Goal: Information Seeking & Learning: Learn about a topic

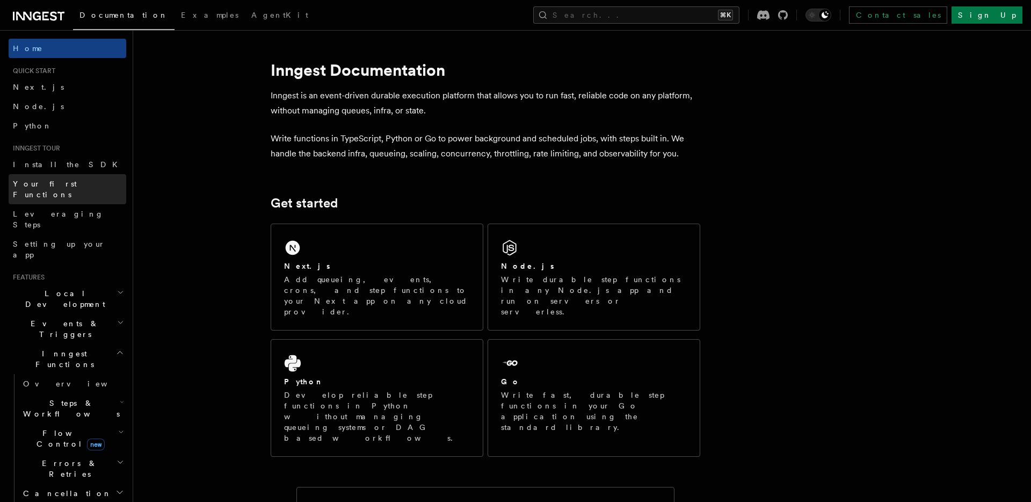
click at [47, 185] on span "Your first Functions" at bounding box center [45, 188] width 64 height 19
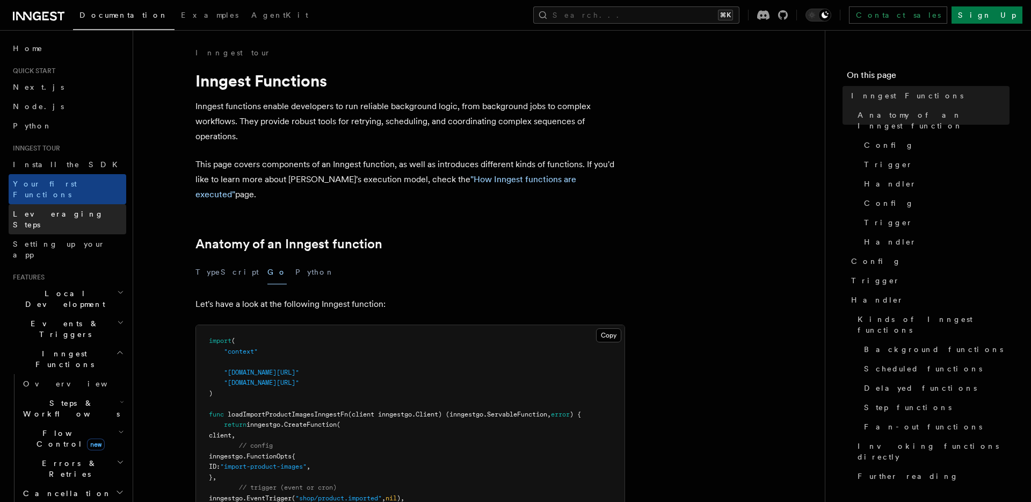
click at [52, 209] on span "Leveraging Steps" at bounding box center [58, 218] width 91 height 19
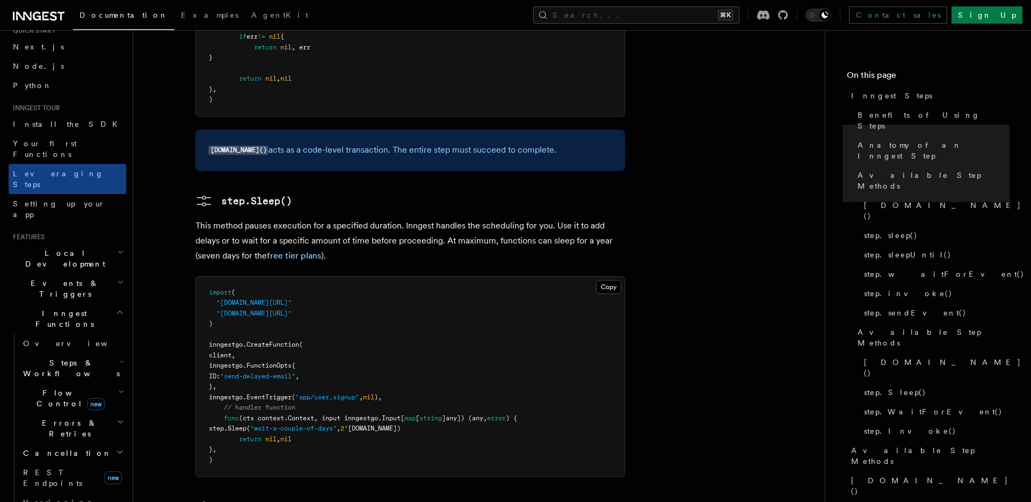
scroll to position [44, 0]
click at [76, 354] on span "Steps & Workflows" at bounding box center [69, 364] width 101 height 21
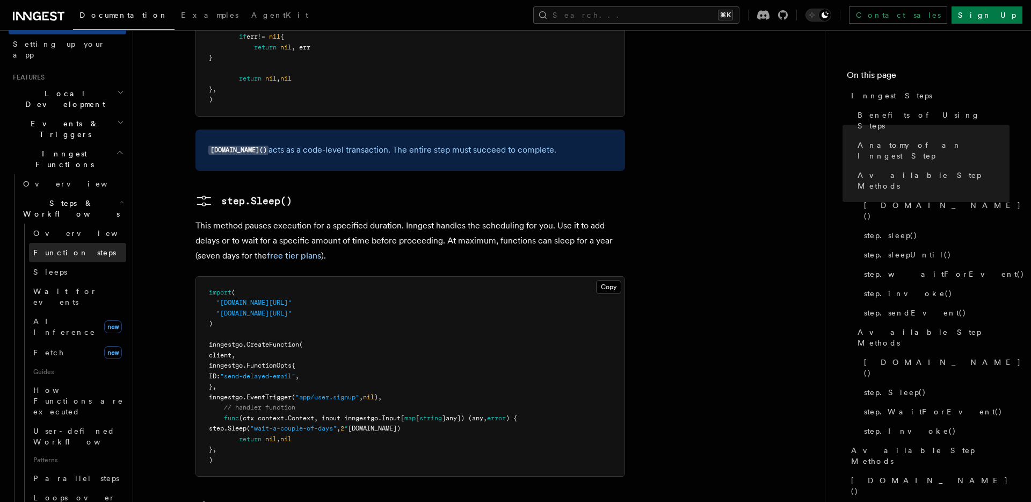
scroll to position [203, 0]
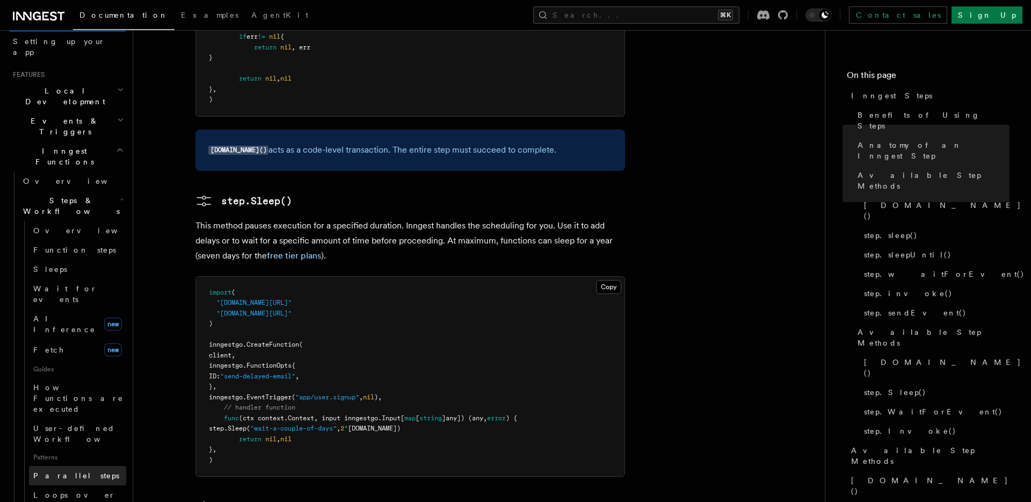
click at [69, 471] on span "Parallel steps" at bounding box center [76, 475] width 86 height 9
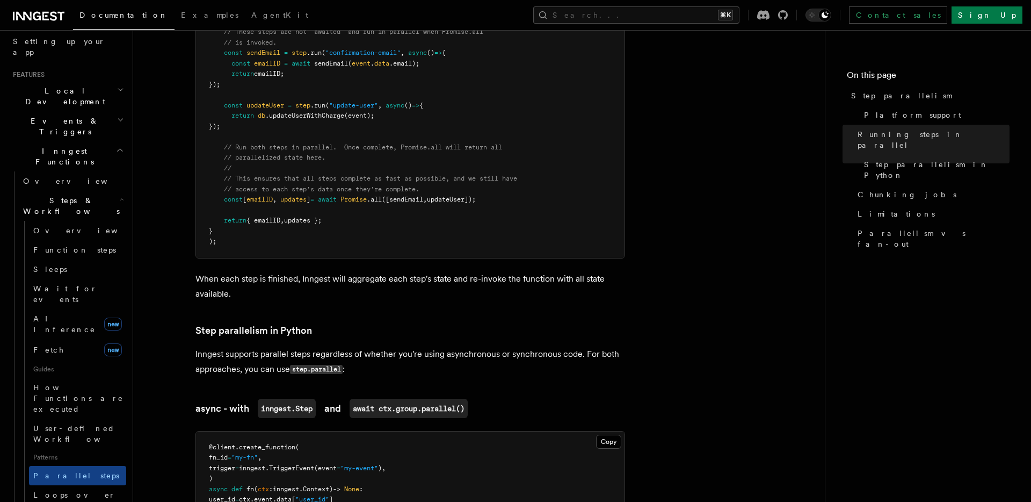
scroll to position [476, 0]
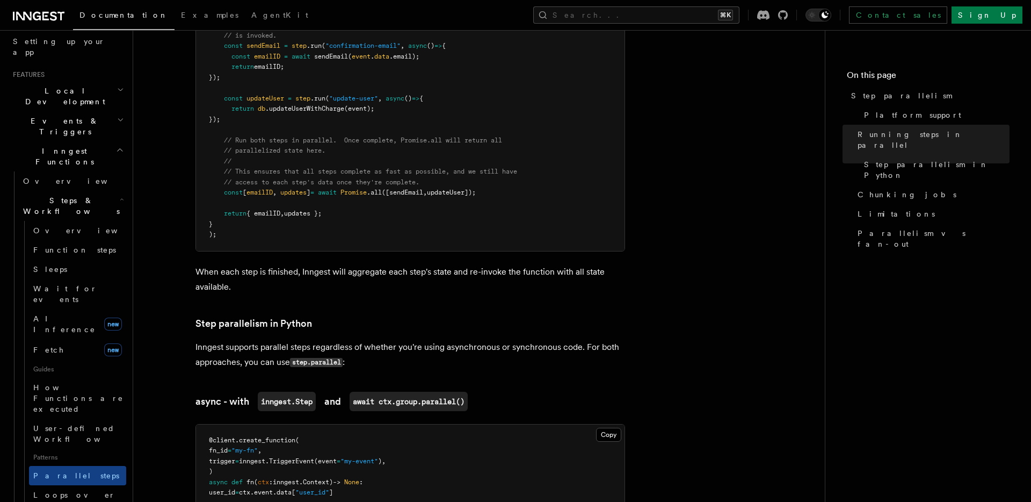
click at [389, 267] on p "When each step is finished, Inngest will aggregate each step's state and re-inv…" at bounding box center [411, 279] width 430 height 30
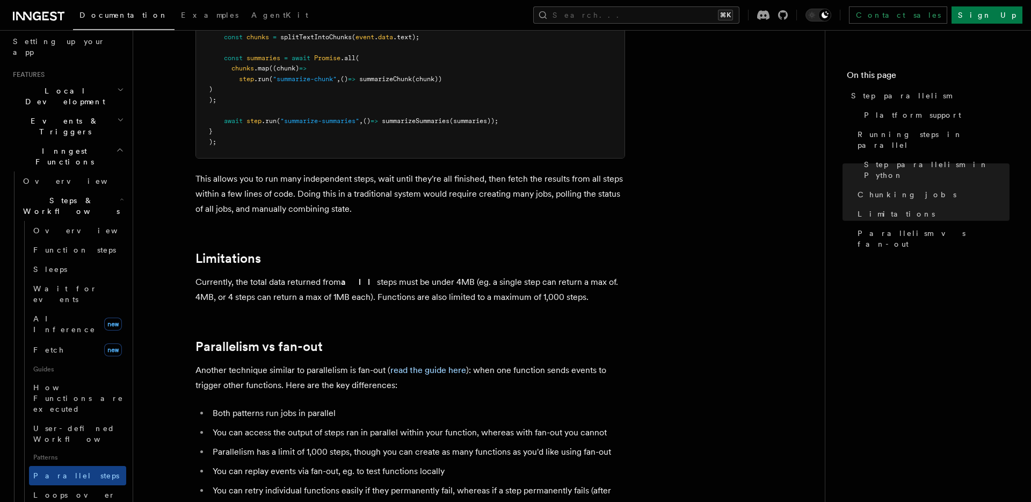
scroll to position [1829, 0]
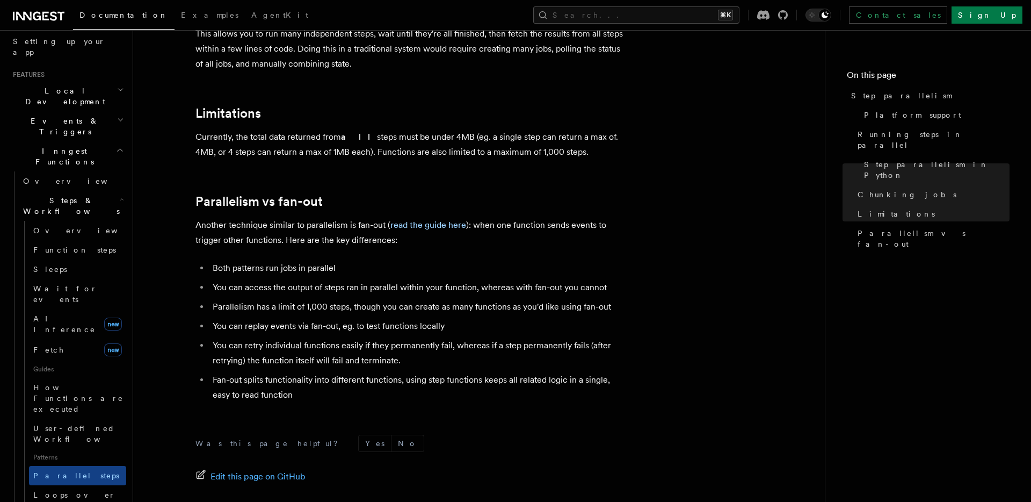
click at [330, 299] on li "Parallelism has a limit of 1,000 steps, though you can create as many functions…" at bounding box center [417, 306] width 416 height 15
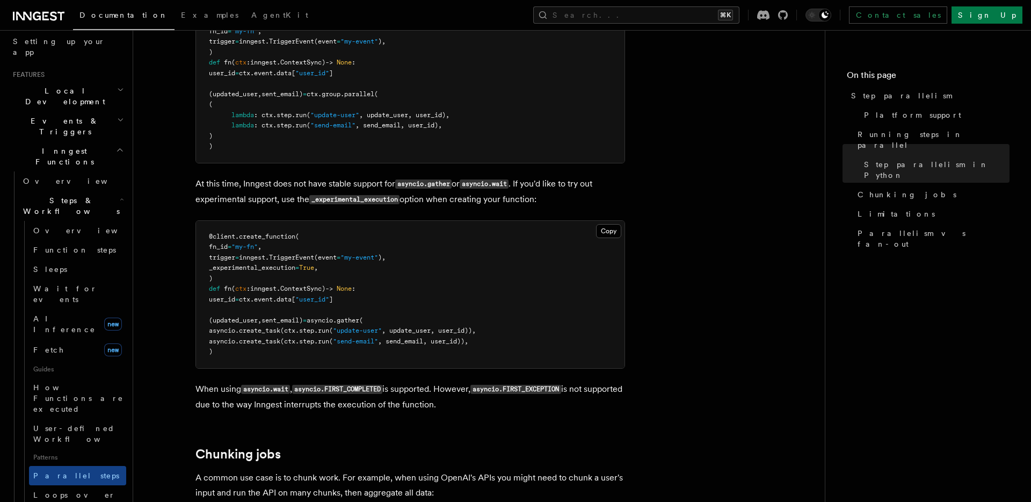
scroll to position [1113, 0]
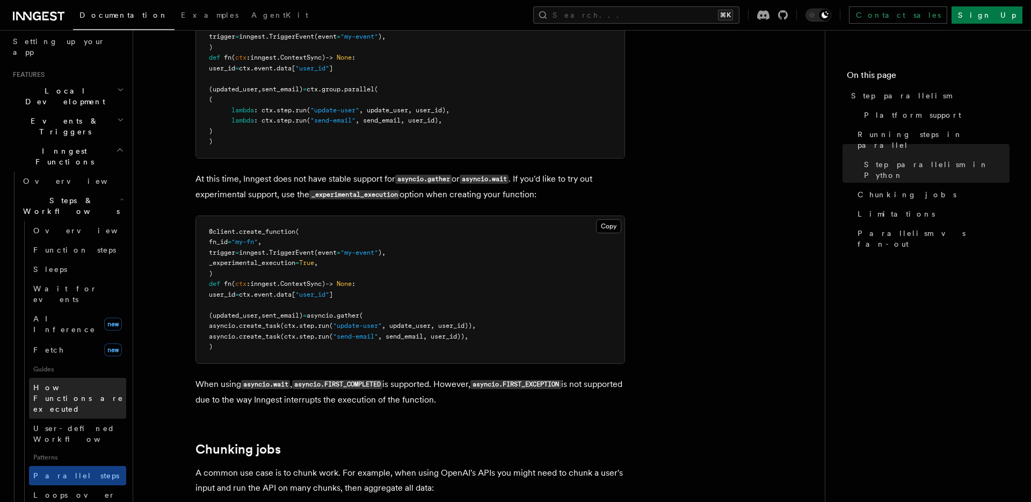
click at [71, 383] on span "How Functions are executed" at bounding box center [78, 398] width 90 height 30
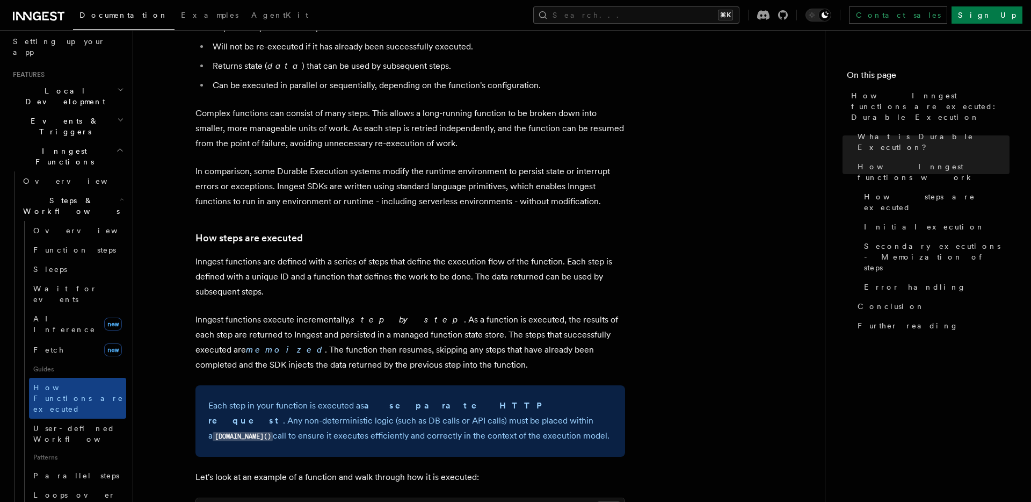
scroll to position [617, 0]
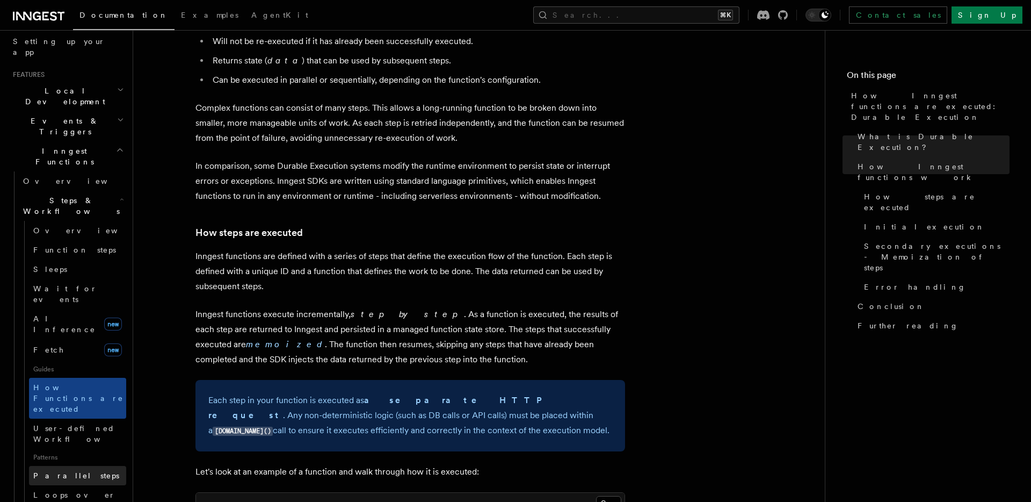
click at [50, 471] on span "Parallel steps" at bounding box center [76, 475] width 86 height 9
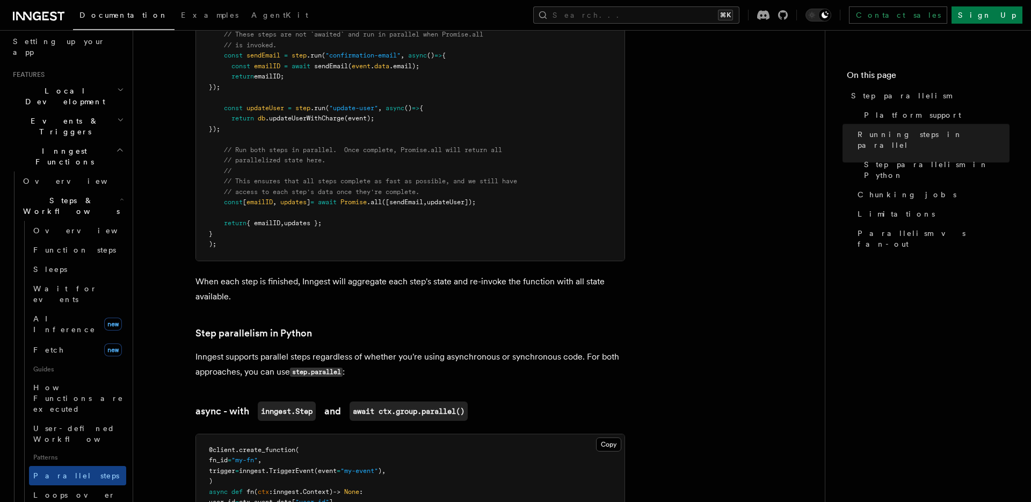
scroll to position [502, 0]
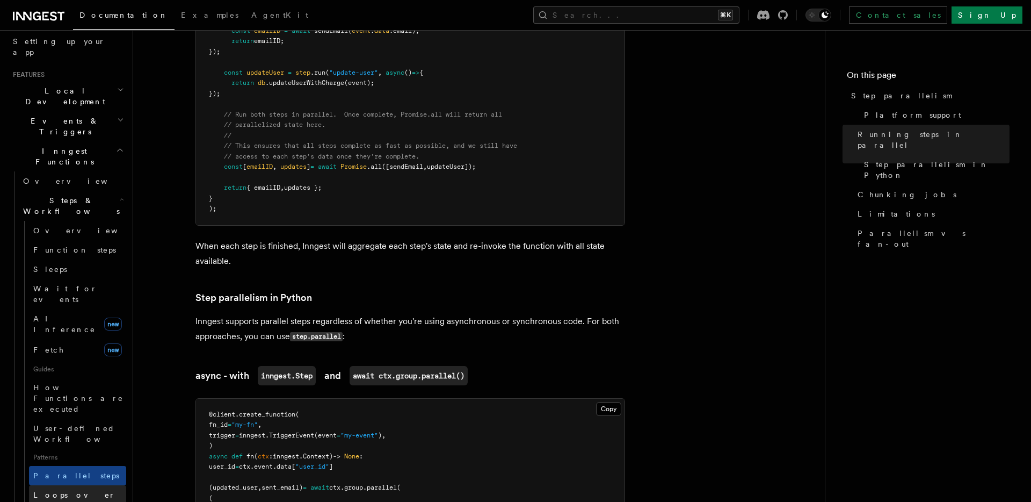
click at [82, 490] on span "Loops over steps" at bounding box center [74, 499] width 82 height 19
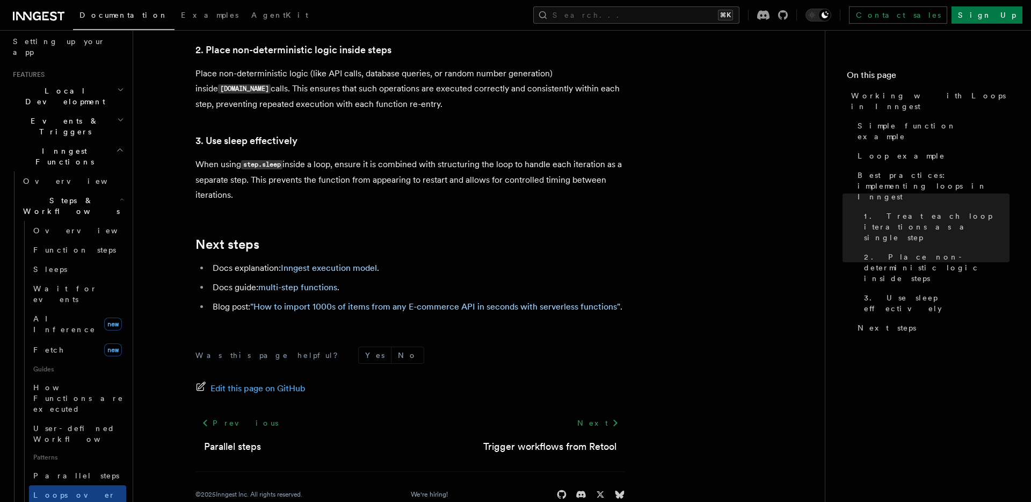
scroll to position [2575, 0]
click at [329, 301] on link ""How to import 1000s of items from any E-commerce API in seconds with serverles…" at bounding box center [435, 306] width 370 height 10
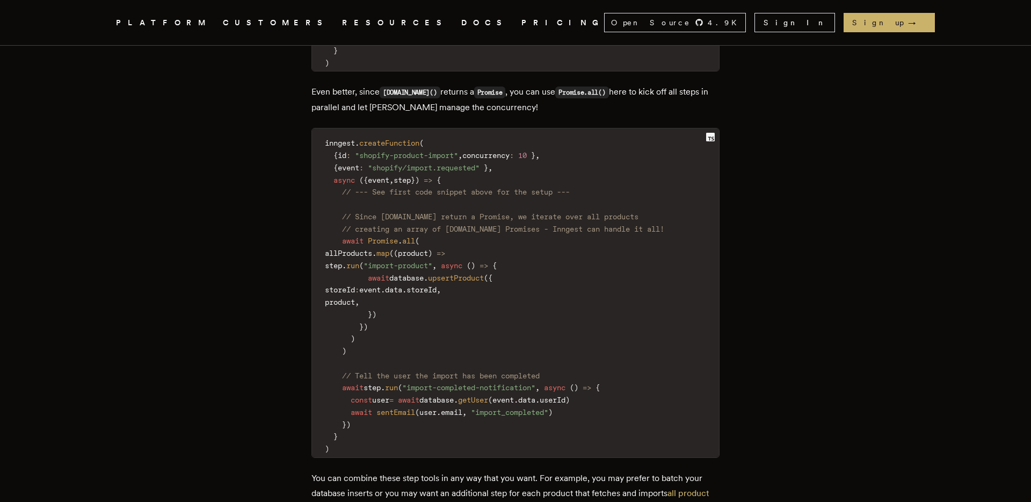
scroll to position [2511, 0]
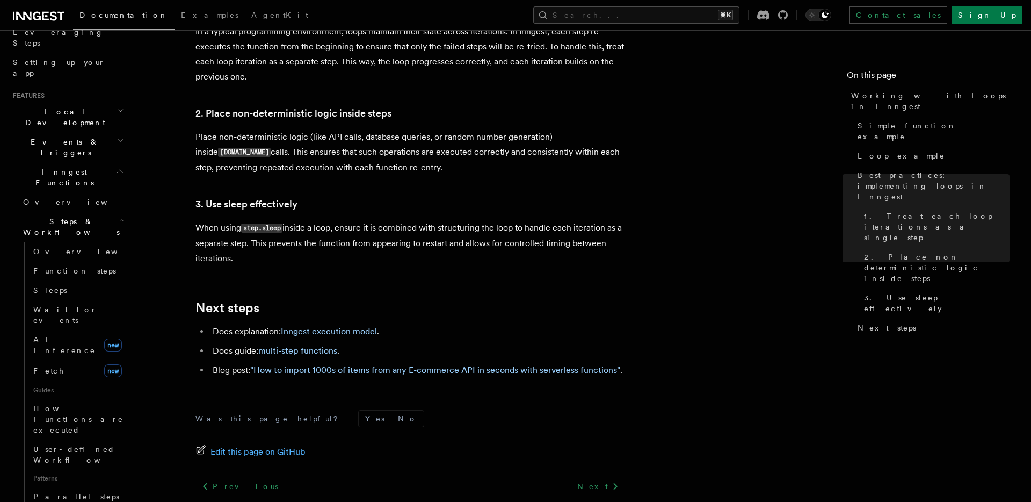
scroll to position [151, 0]
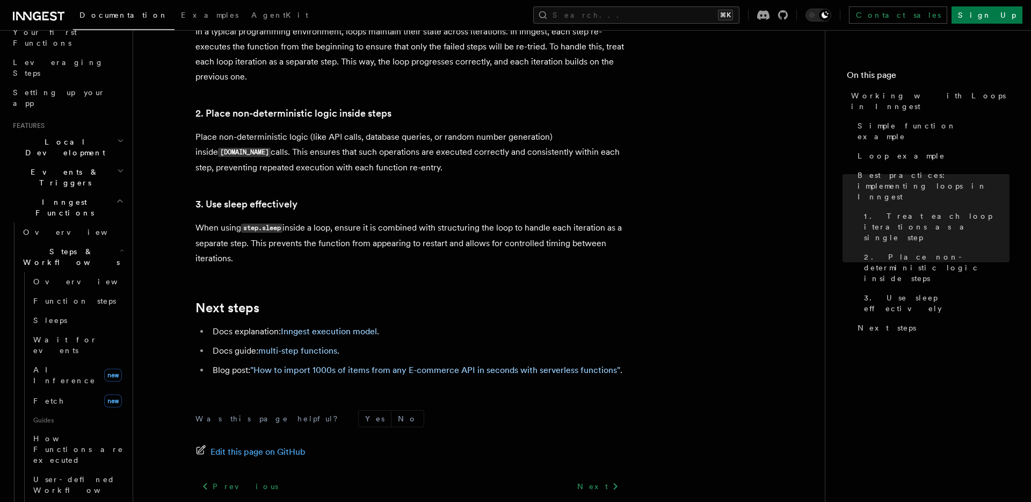
click at [63, 167] on span "Events & Triggers" at bounding box center [63, 177] width 109 height 21
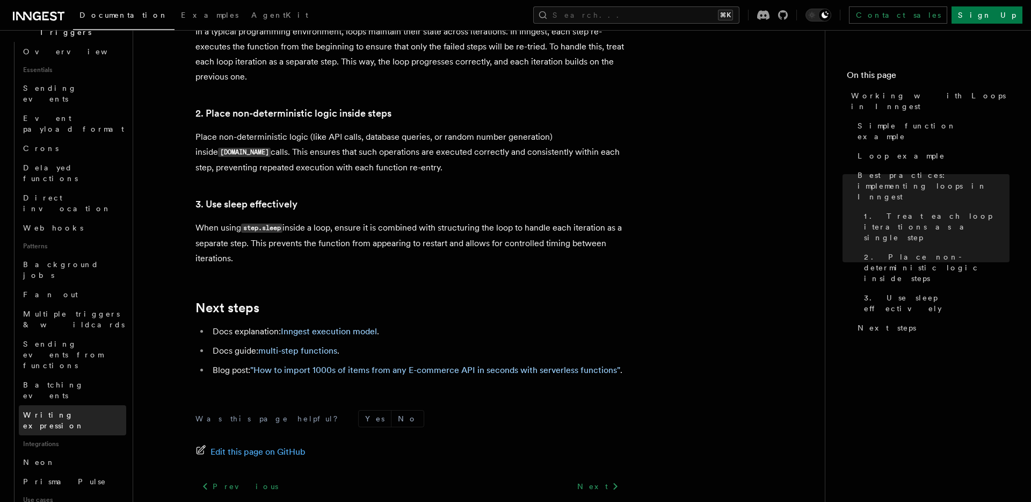
scroll to position [300, 0]
click at [49, 262] on span "Background jobs" at bounding box center [61, 271] width 76 height 19
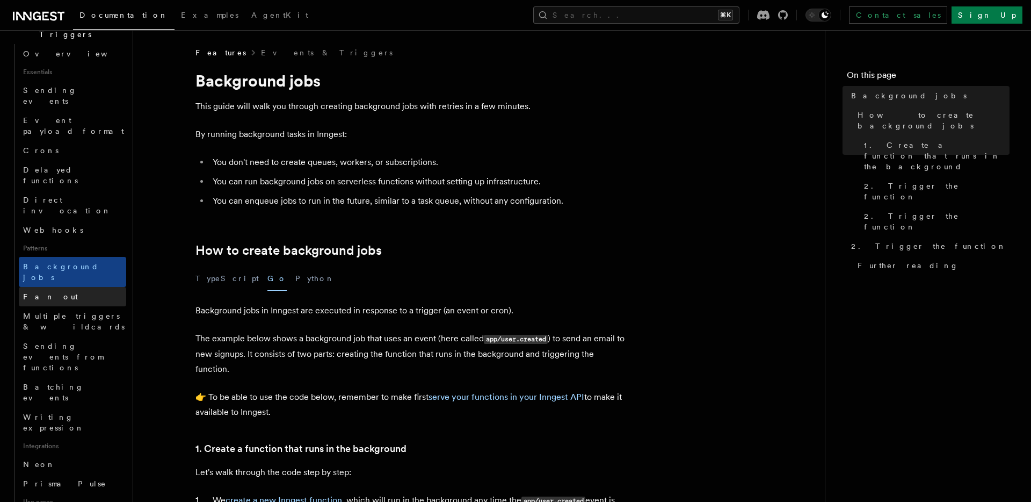
click at [47, 292] on span "Fan out" at bounding box center [50, 296] width 55 height 9
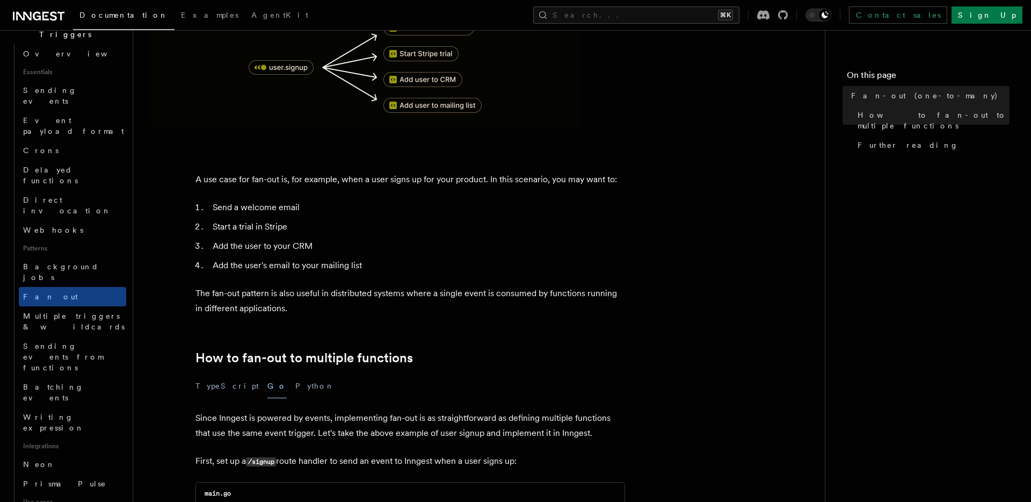
scroll to position [244, 0]
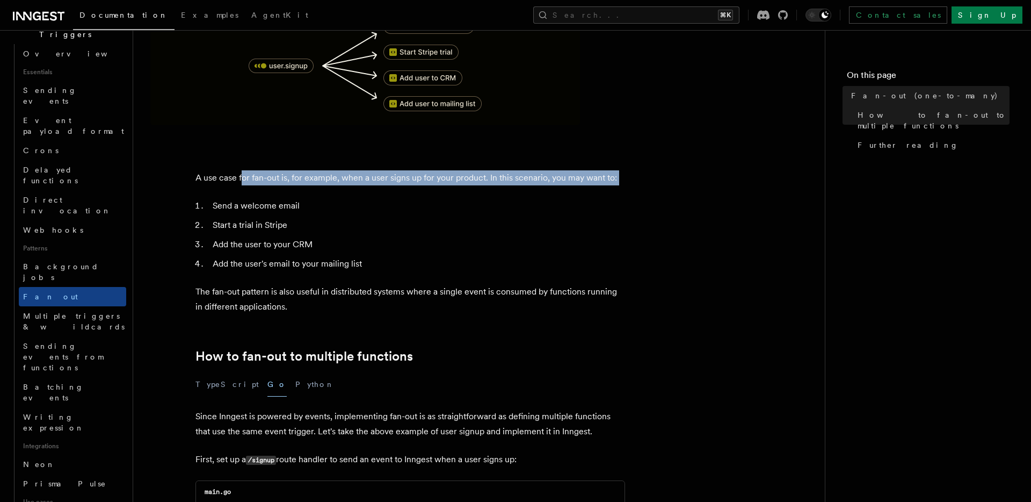
drag, startPoint x: 241, startPoint y: 162, endPoint x: 324, endPoint y: 180, distance: 85.4
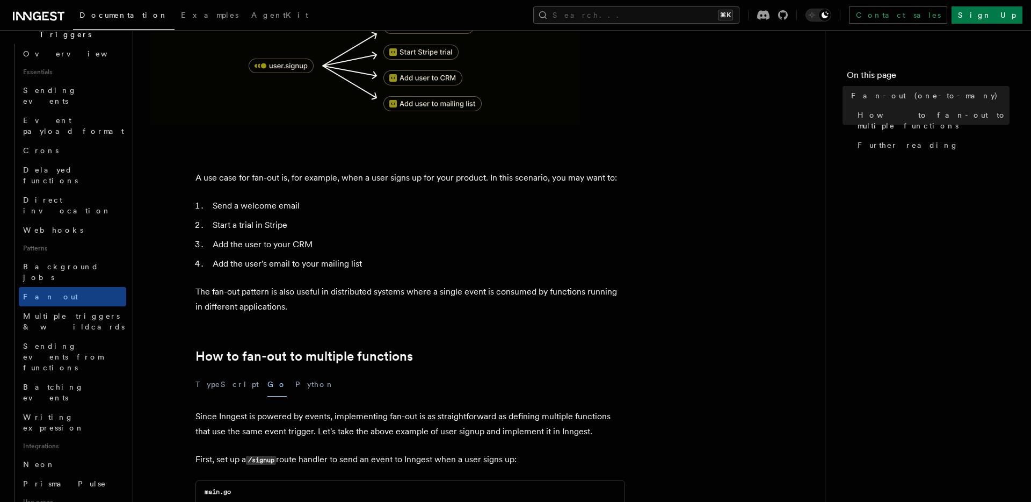
click at [297, 218] on li "Start a trial in Stripe" at bounding box center [417, 225] width 416 height 15
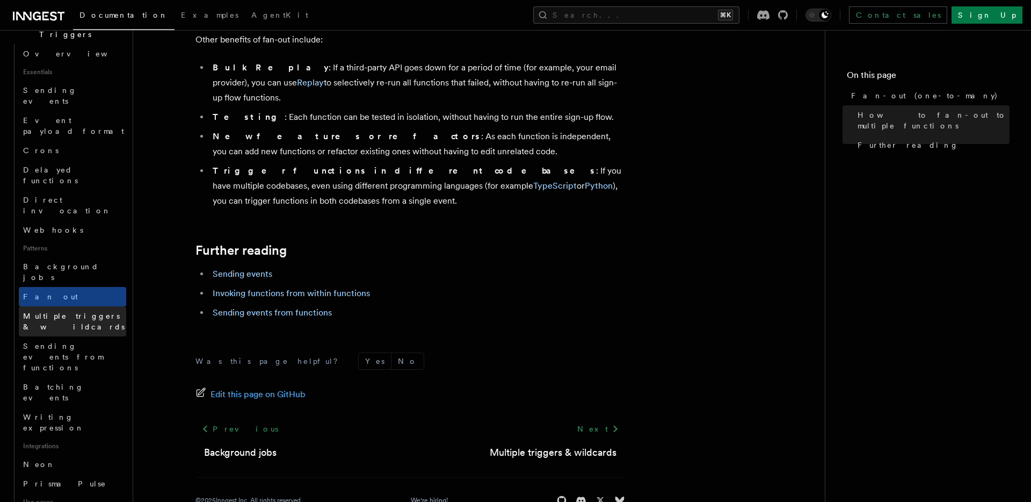
scroll to position [0, 0]
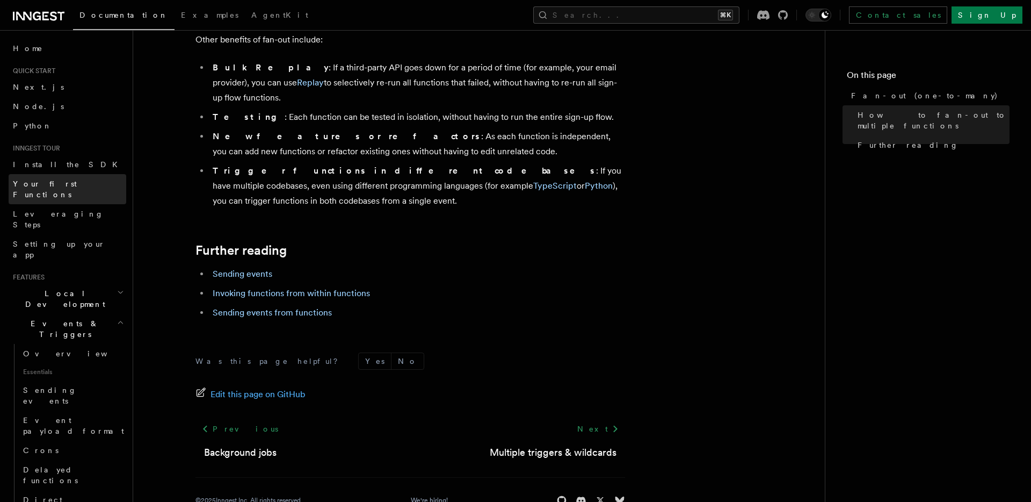
click at [56, 182] on span "Your first Functions" at bounding box center [45, 188] width 64 height 19
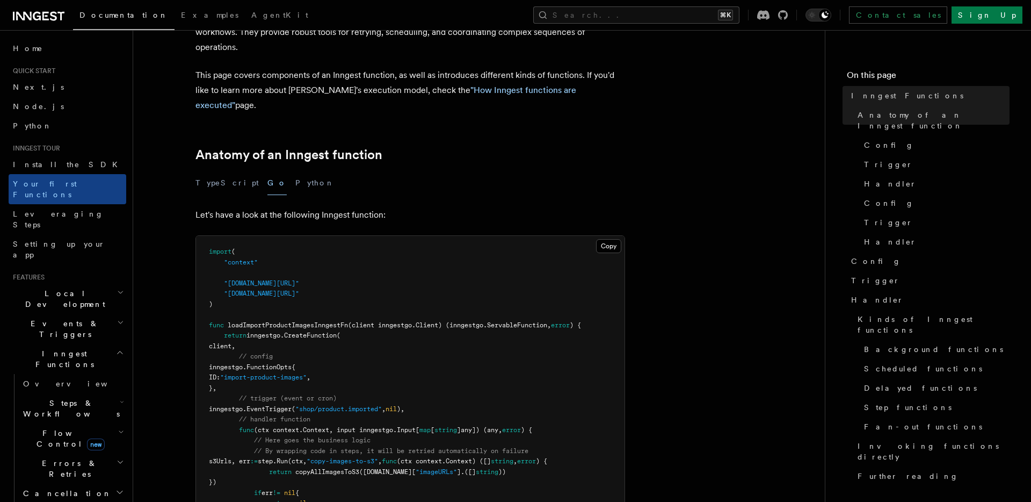
scroll to position [129, 0]
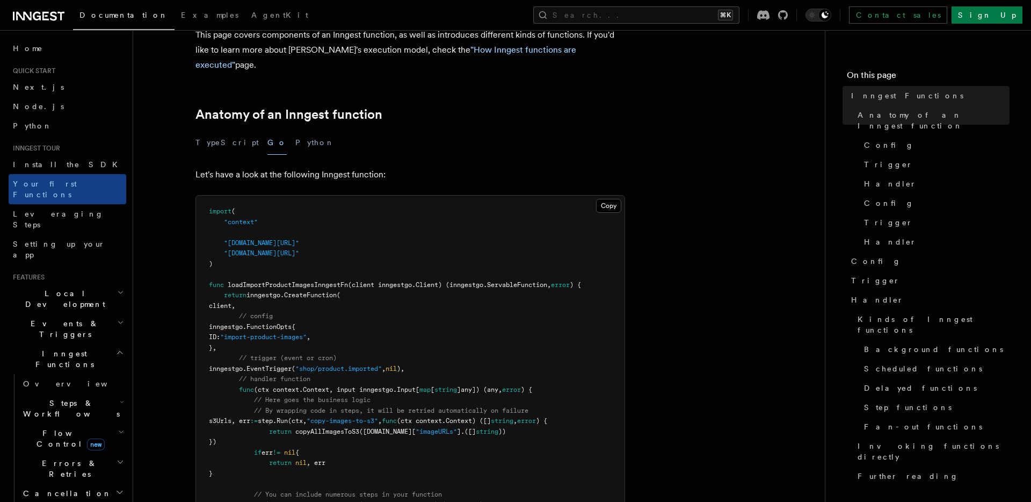
click at [323, 291] on span "CreateFunction" at bounding box center [310, 295] width 53 height 8
copy span "CreateFunction"
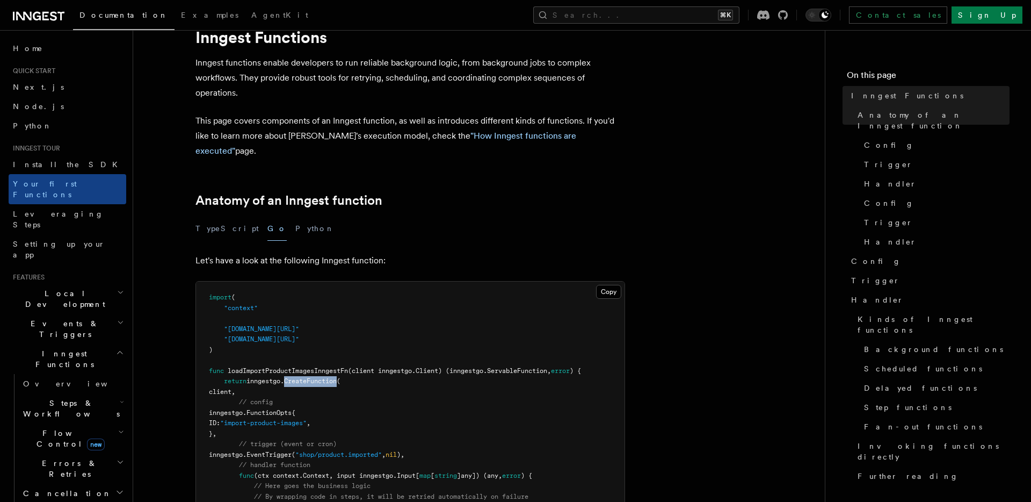
scroll to position [0, 0]
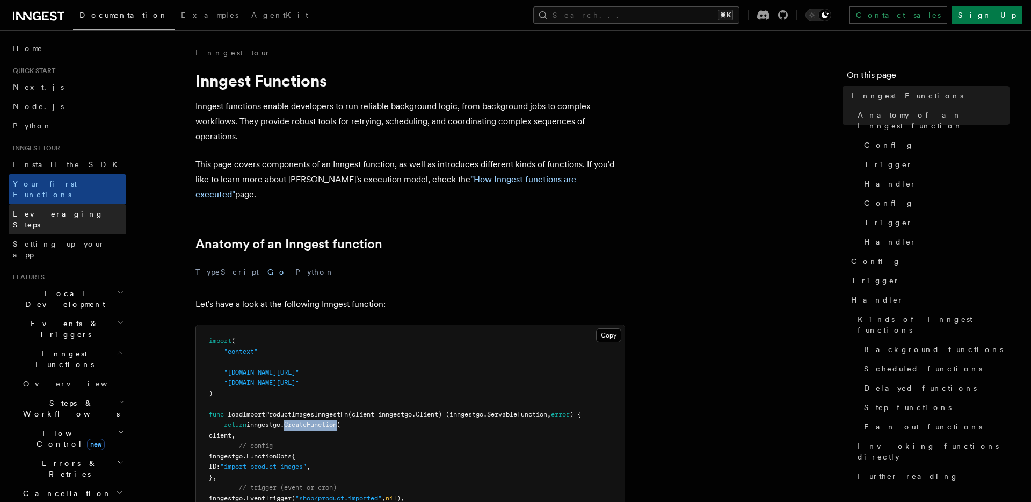
click at [80, 204] on link "Leveraging Steps" at bounding box center [68, 219] width 118 height 30
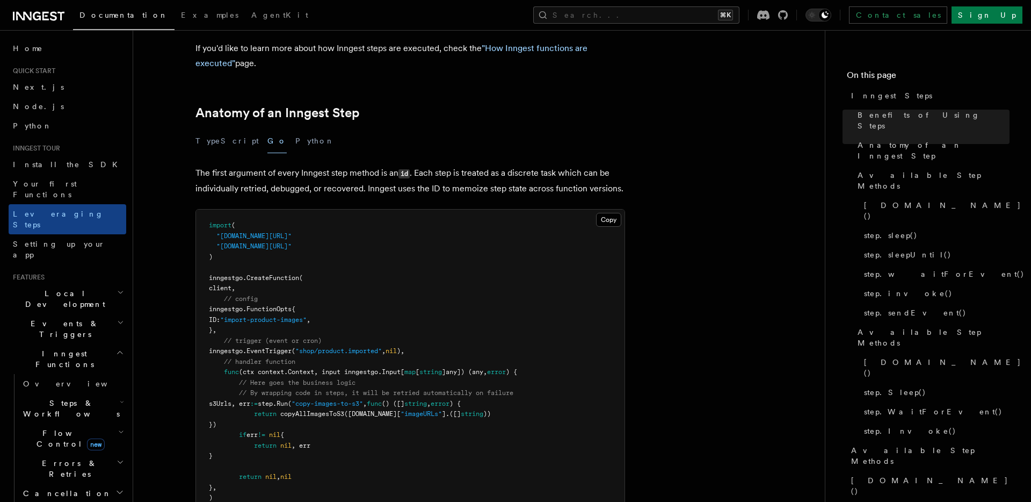
scroll to position [399, 0]
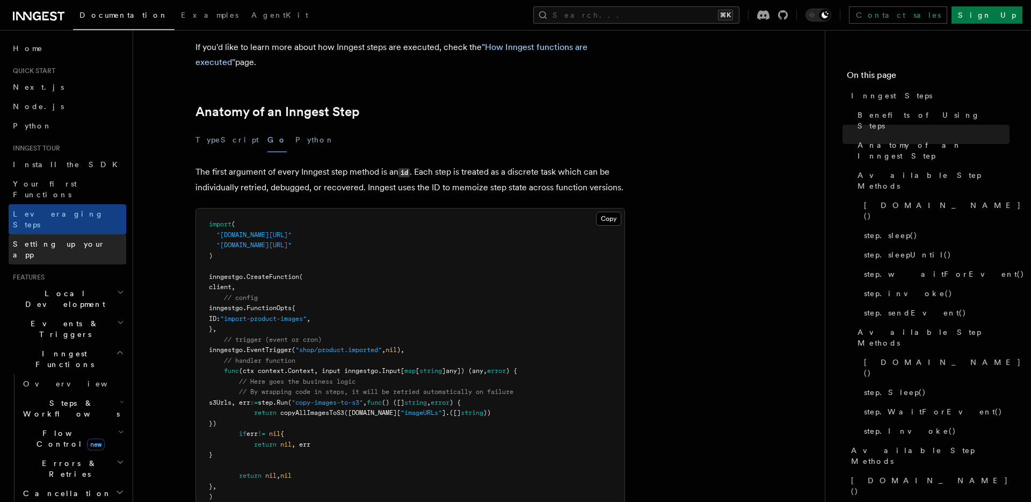
click at [53, 240] on span "Setting up your app" at bounding box center [59, 249] width 92 height 19
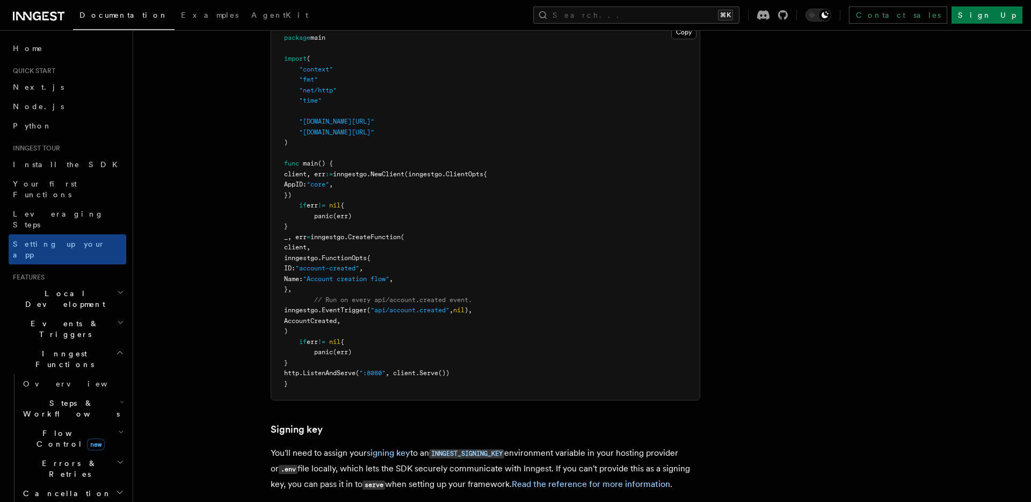
scroll to position [539, 0]
click at [38, 181] on span "Your first Functions" at bounding box center [45, 188] width 64 height 19
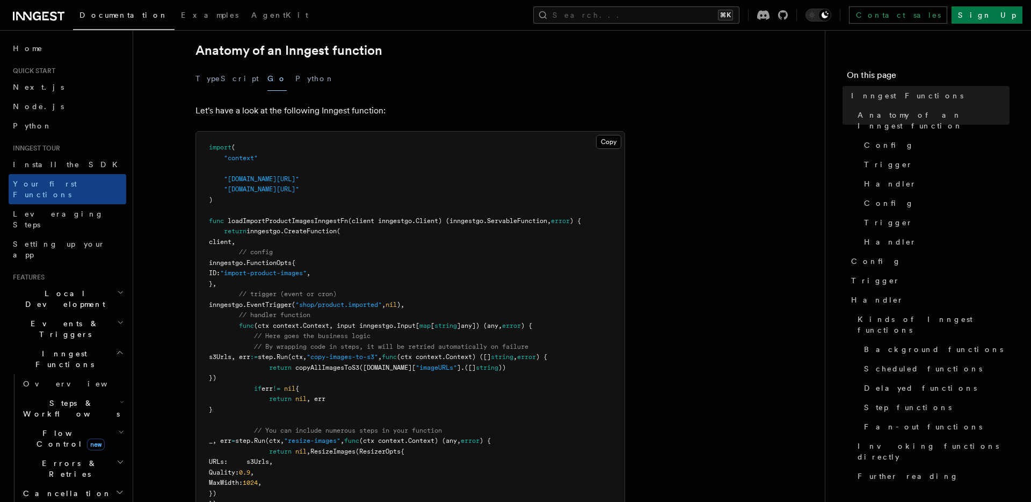
scroll to position [270, 0]
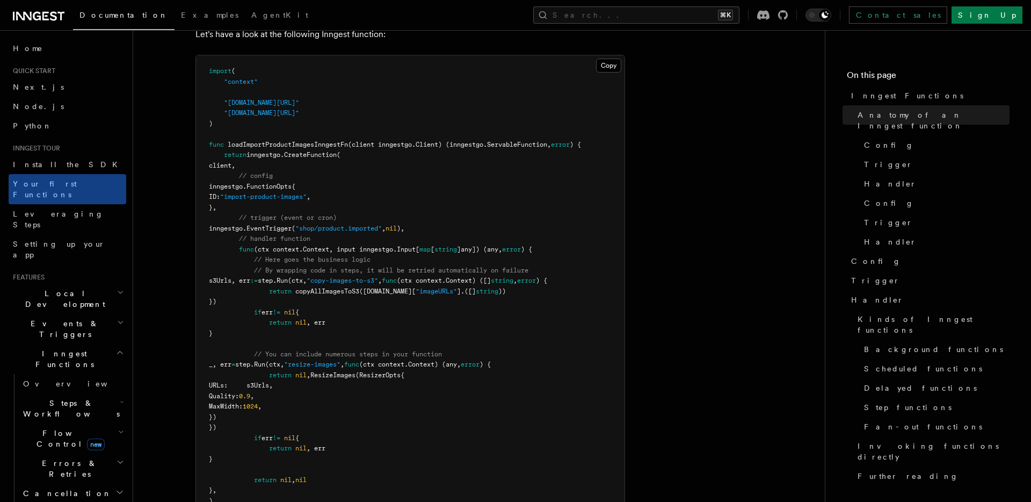
click at [437, 185] on pre "import ( "context" "github.com/inngest/inngestgo" "github.com/inngest/inngestgo…" at bounding box center [410, 291] width 429 height 472
click at [71, 208] on link "Leveraging Steps" at bounding box center [68, 219] width 118 height 30
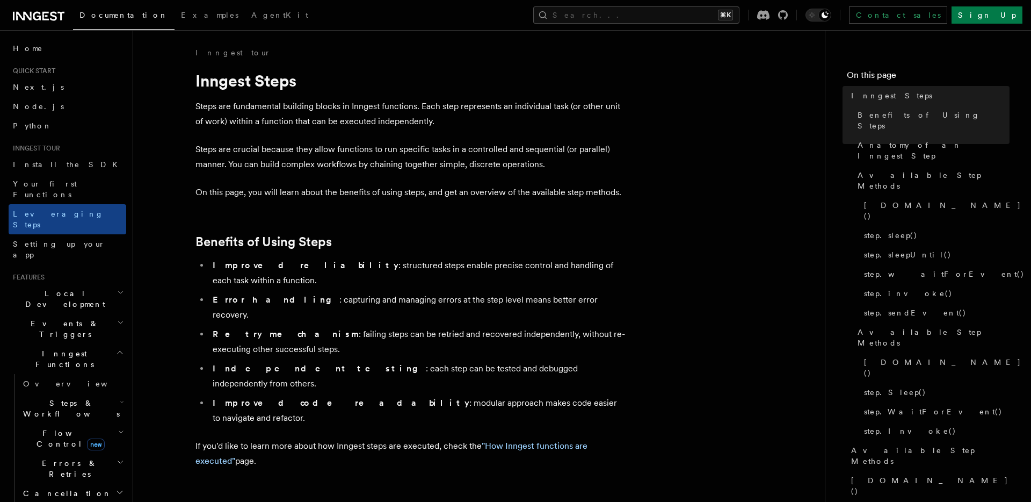
click at [248, 191] on p "On this page, you will learn about the benefits of using steps, and get an over…" at bounding box center [411, 192] width 430 height 15
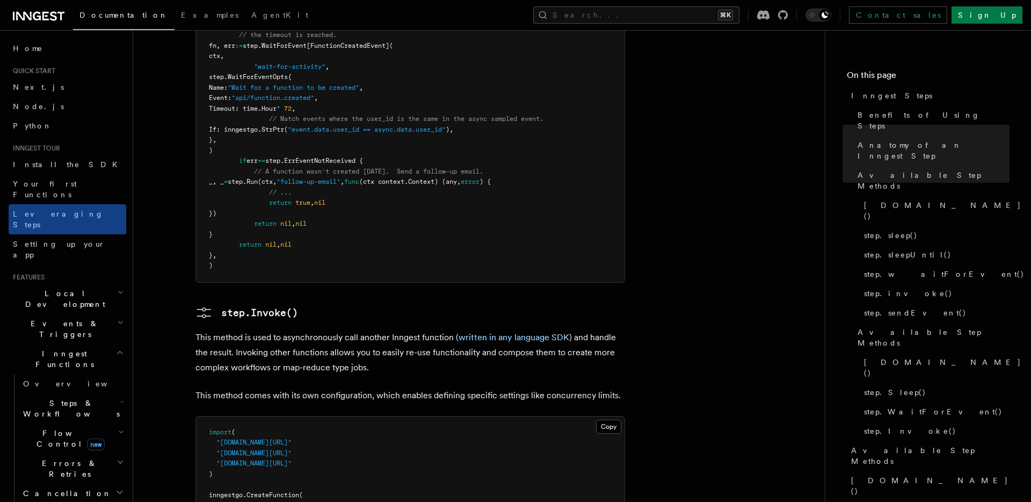
scroll to position [2103, 0]
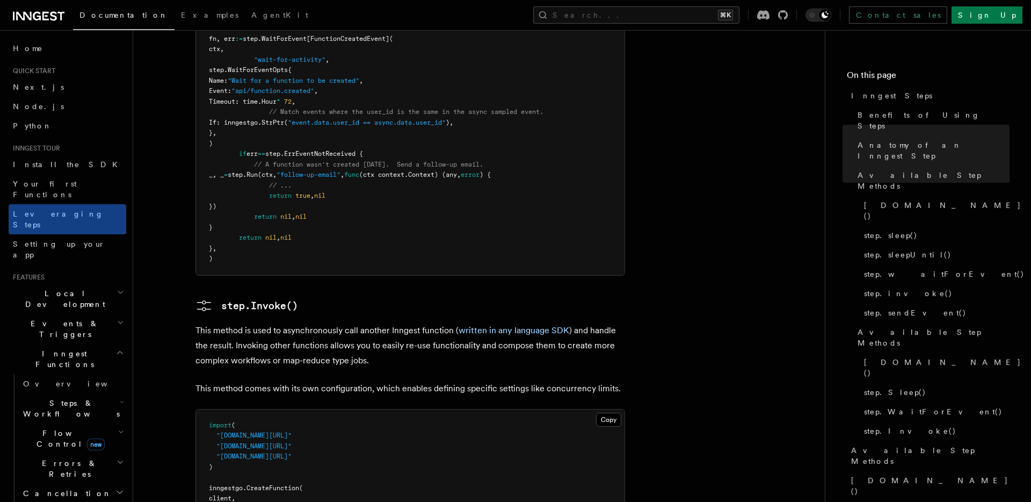
click at [113, 423] on h2 "Flow Control new" at bounding box center [72, 438] width 107 height 30
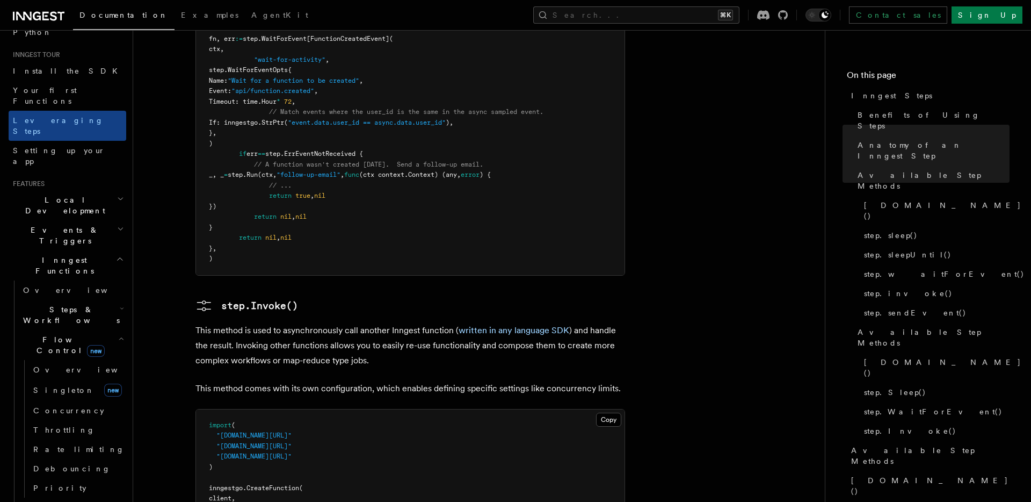
scroll to position [126, 0]
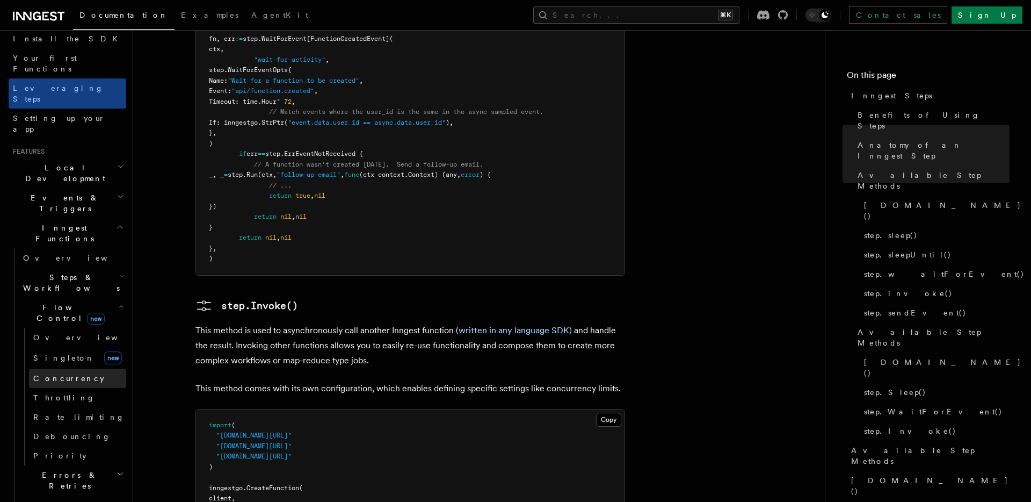
click at [70, 374] on span "Concurrency" at bounding box center [68, 378] width 71 height 9
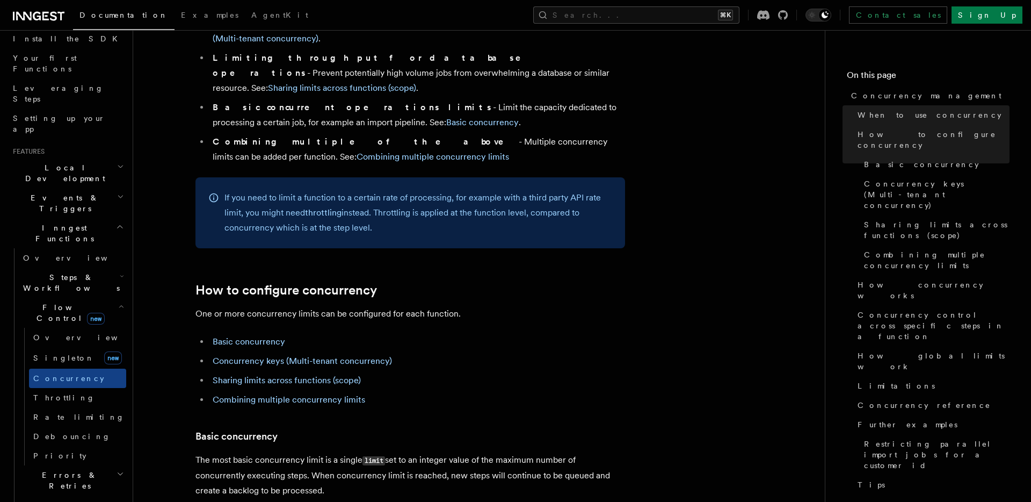
scroll to position [393, 0]
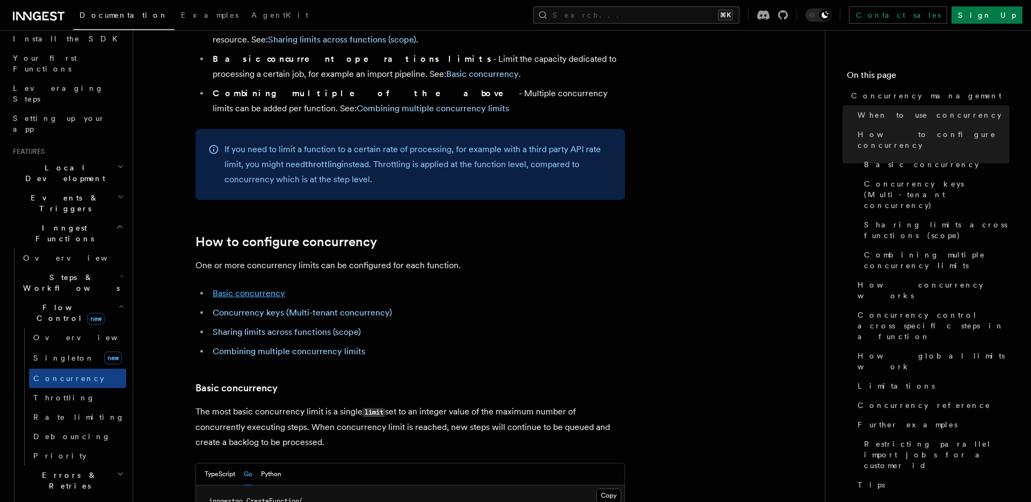
click at [250, 288] on link "Basic concurrency" at bounding box center [249, 293] width 73 height 10
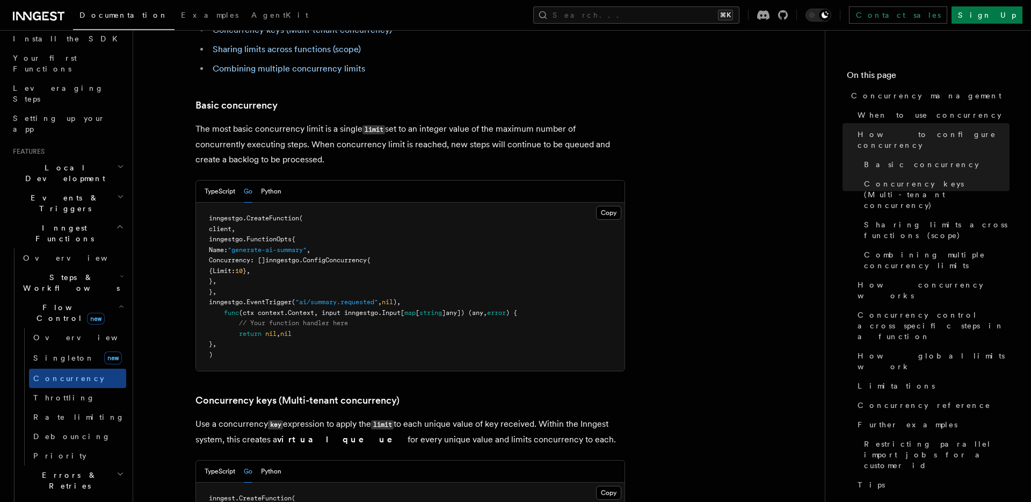
scroll to position [677, 0]
drag, startPoint x: 241, startPoint y: 215, endPoint x: 253, endPoint y: 232, distance: 20.0
click at [253, 232] on pre "inngestgo. CreateFunction ( client, inngestgo.FunctionOpts{ Name: "generate-ai-…" at bounding box center [410, 285] width 429 height 168
copy code "Concurrency: []inngestgo.ConfigConcurrency{ {Limit: 10 }, },"
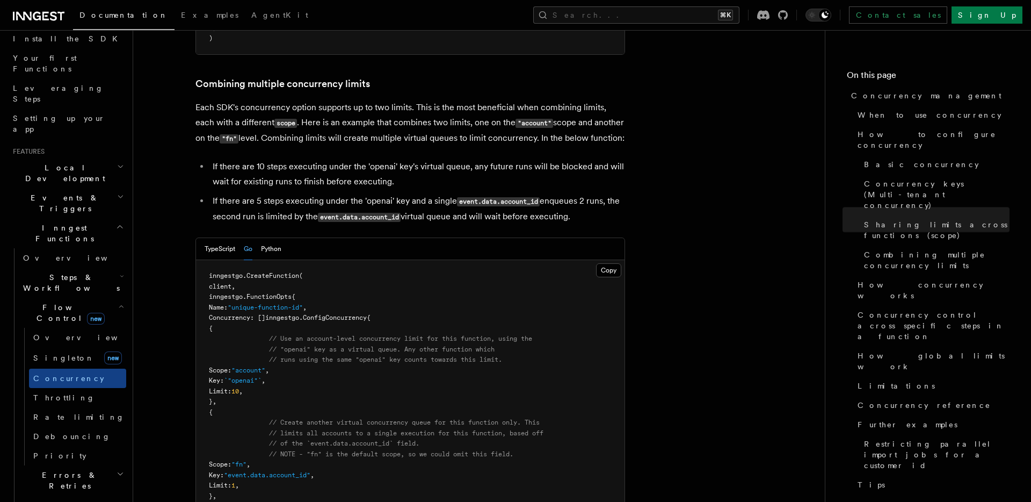
scroll to position [1752, 0]
click at [76, 328] on link "Overview" at bounding box center [77, 337] width 97 height 19
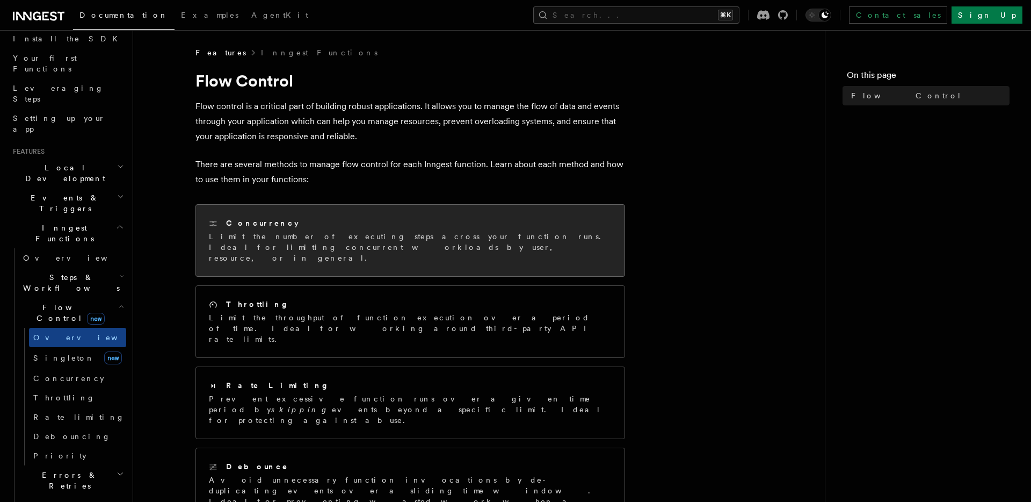
click at [248, 225] on h2 "Concurrency" at bounding box center [262, 223] width 73 height 11
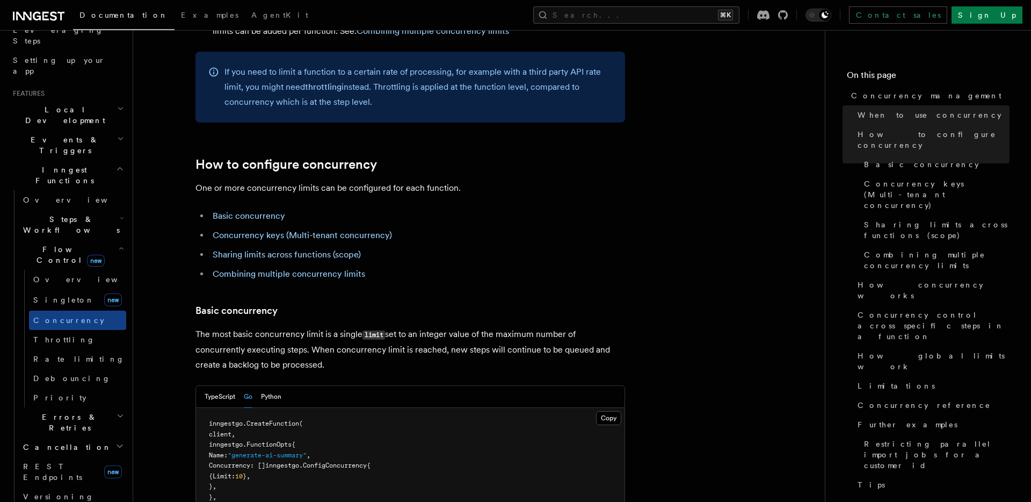
scroll to position [213, 0]
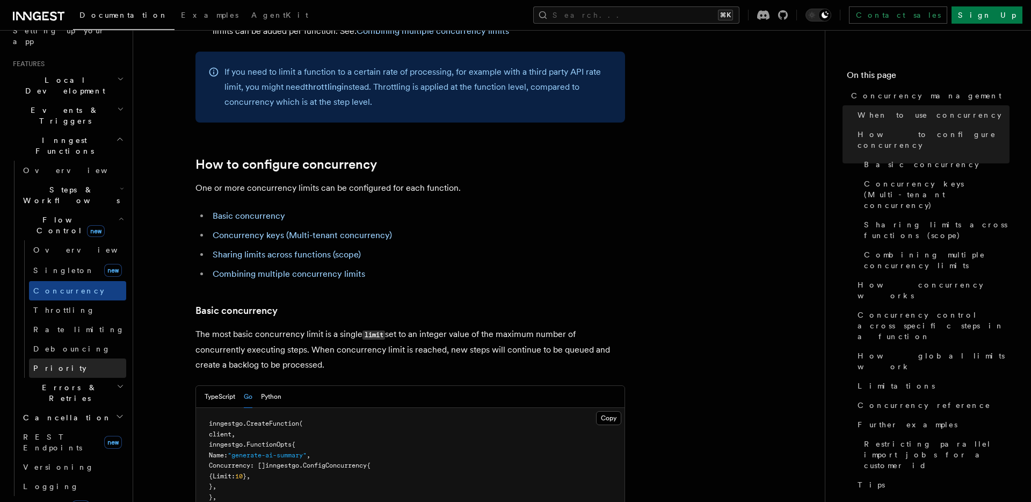
click at [64, 358] on link "Priority" at bounding box center [77, 367] width 97 height 19
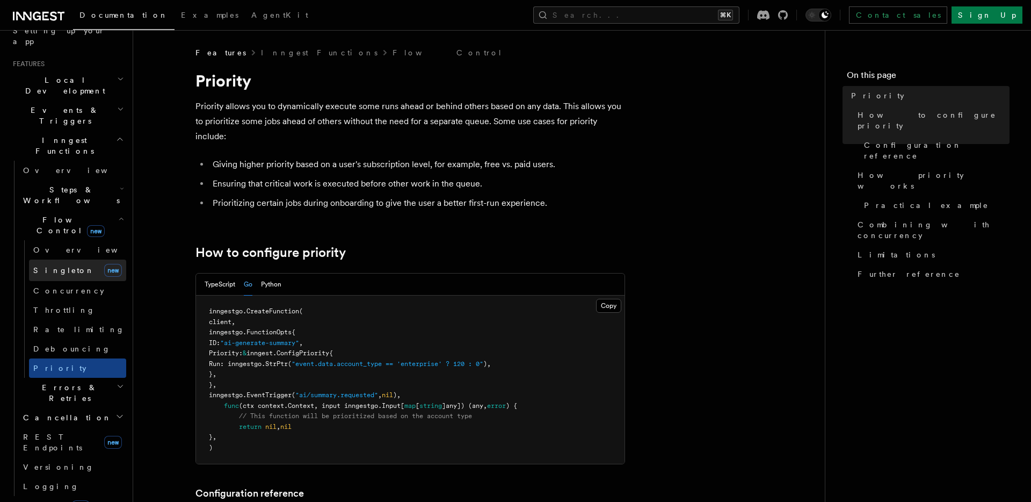
click at [80, 259] on link "Singleton new" at bounding box center [77, 269] width 97 height 21
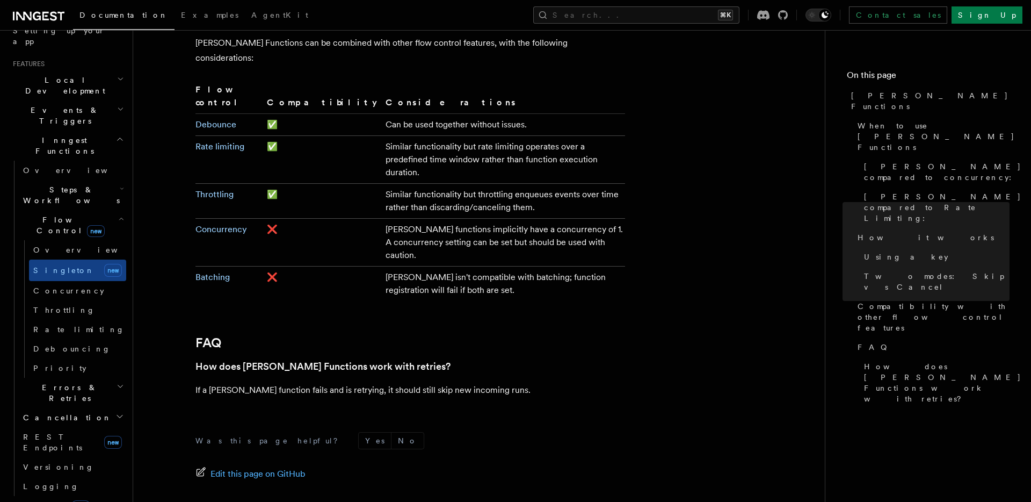
scroll to position [1826, 0]
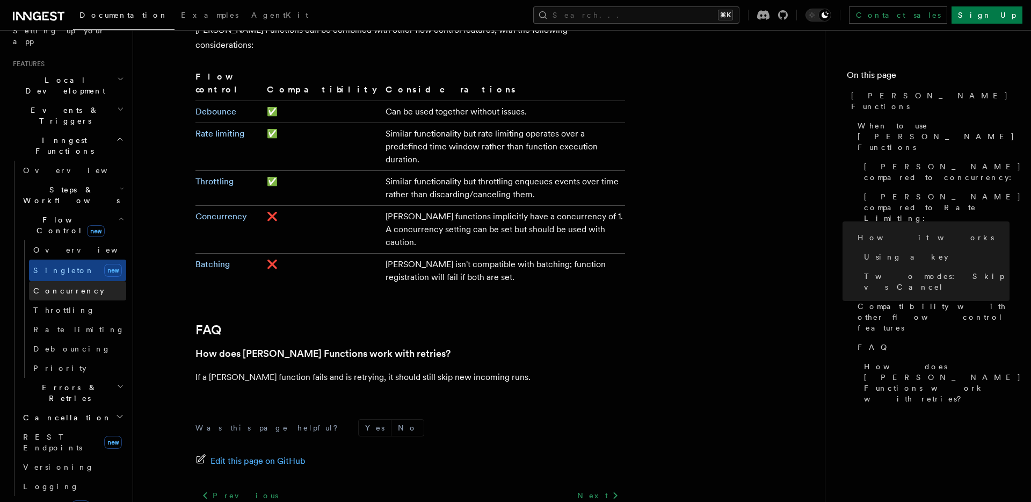
click at [89, 281] on link "Concurrency" at bounding box center [77, 290] width 97 height 19
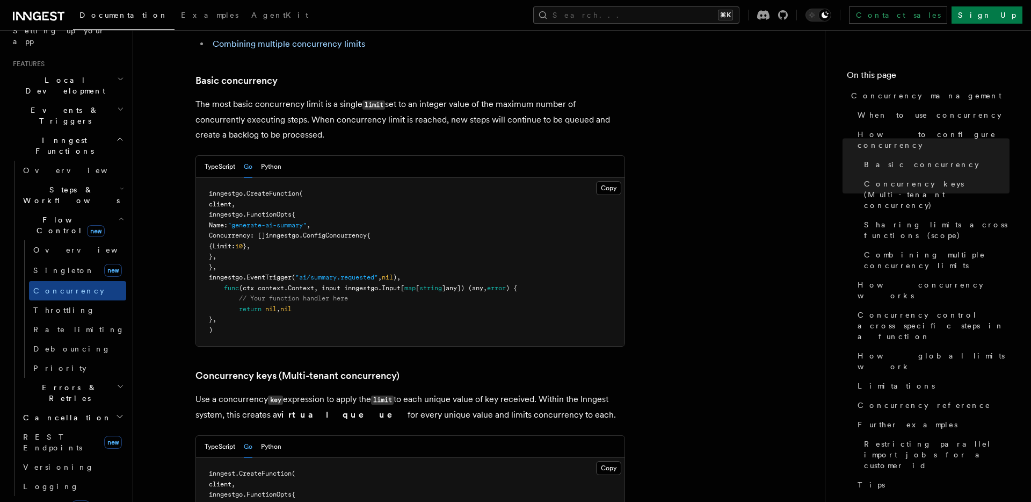
scroll to position [701, 0]
click at [219, 155] on button "TypeScript" at bounding box center [220, 166] width 31 height 22
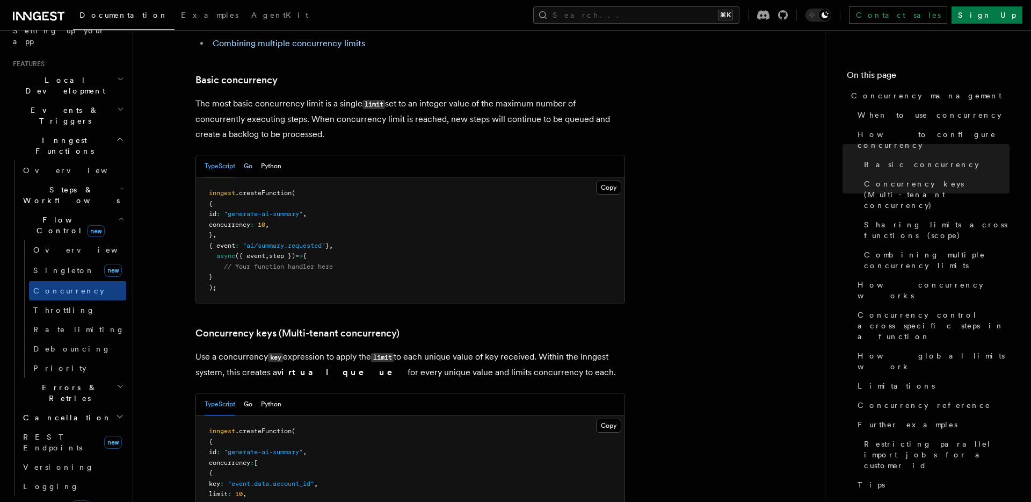
click at [248, 155] on button "Go" at bounding box center [248, 166] width 9 height 22
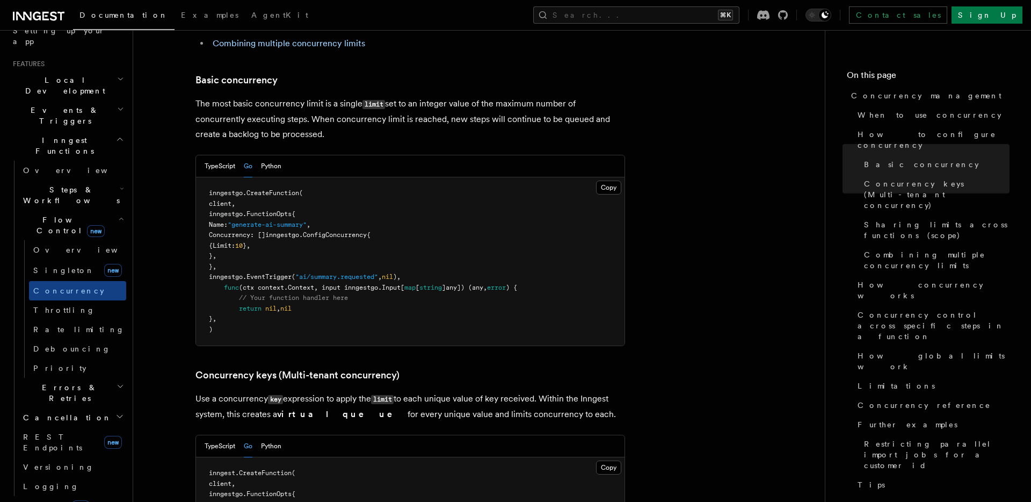
click at [258, 196] on pre "inngestgo. CreateFunction ( client, inngestgo.FunctionOpts{ Name: "generate-ai-…" at bounding box center [410, 261] width 429 height 168
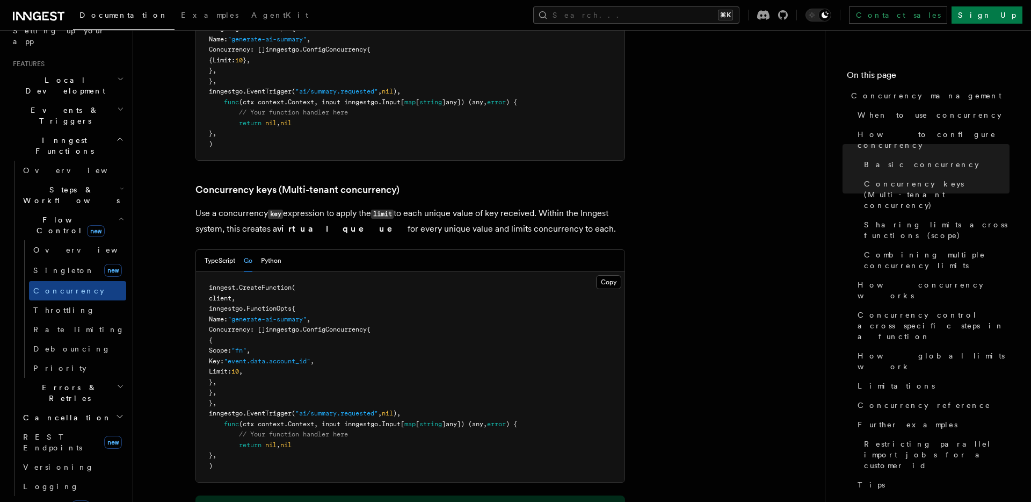
scroll to position [916, 0]
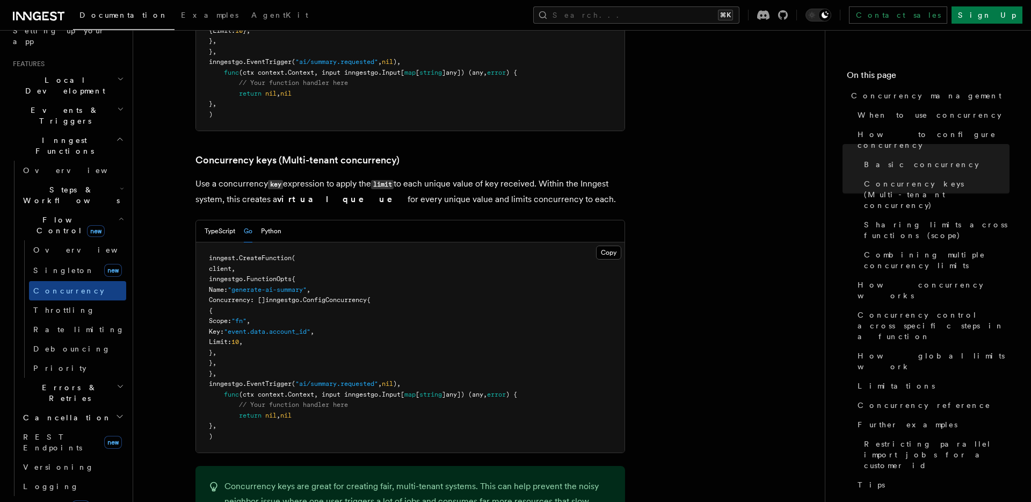
drag, startPoint x: 299, startPoint y: 253, endPoint x: 400, endPoint y: 254, distance: 101.5
click at [371, 296] on span "Concurrency: []inngestgo.ConfigConcurrency{" at bounding box center [290, 300] width 162 height 8
copy span "inngestgo.ConfigConcurrency"
click at [355, 279] on pre "inngest. CreateFunction ( client, inngestgo.FunctionOpts{ Name: "generate-ai-su…" at bounding box center [410, 347] width 429 height 210
click at [363, 296] on span "Concurrency: []inngestgo.ConfigConcurrency{" at bounding box center [290, 300] width 162 height 8
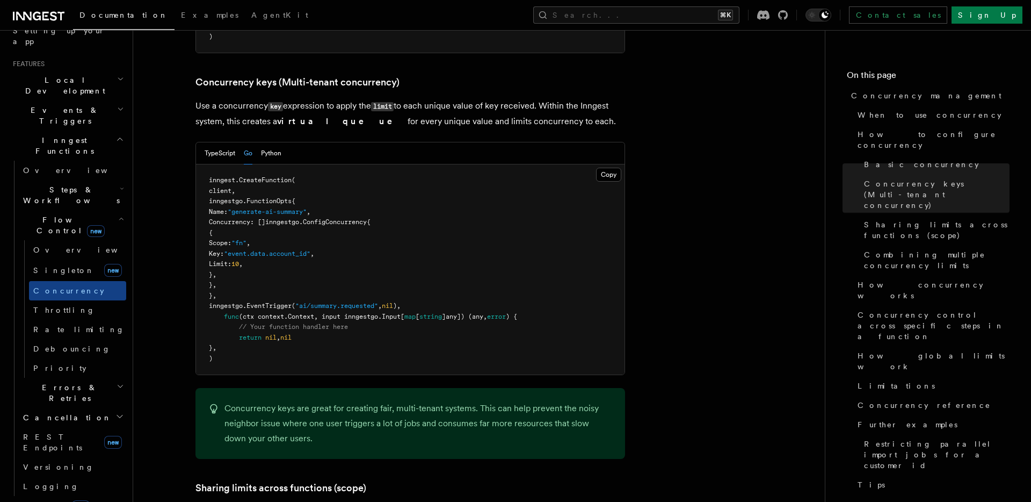
scroll to position [996, 0]
click at [770, 16] on icon at bounding box center [763, 15] width 12 height 10
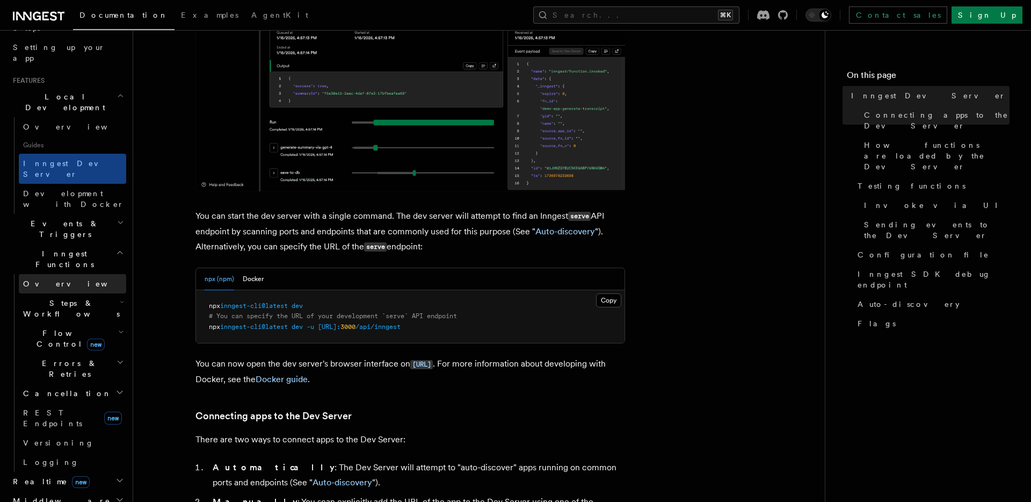
scroll to position [200, 0]
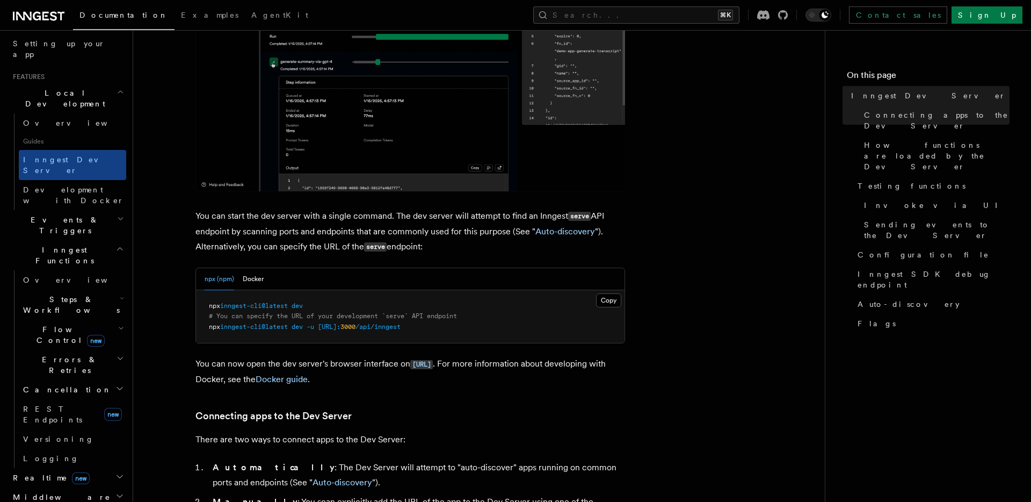
click at [55, 324] on span "Flow Control new" at bounding box center [68, 334] width 99 height 21
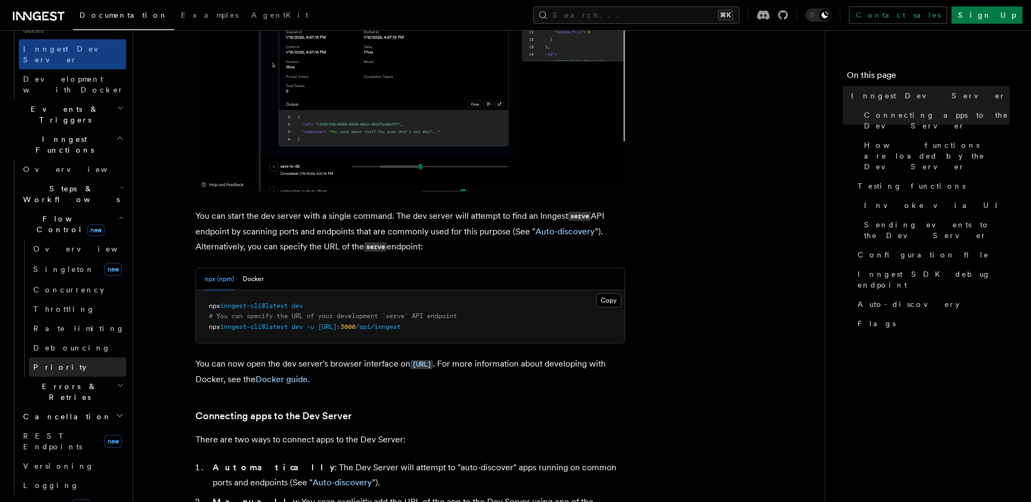
scroll to position [323, 0]
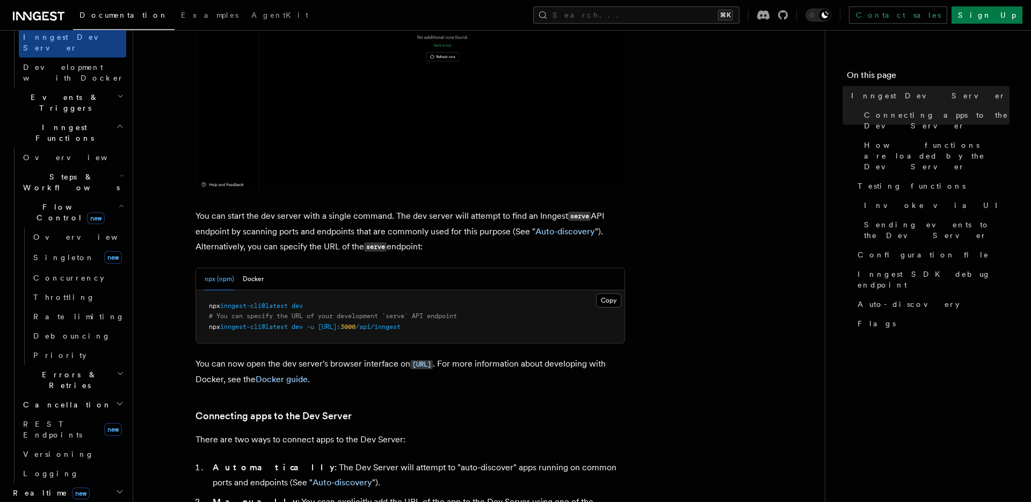
click at [55, 369] on span "Errors & Retries" at bounding box center [68, 379] width 98 height 21
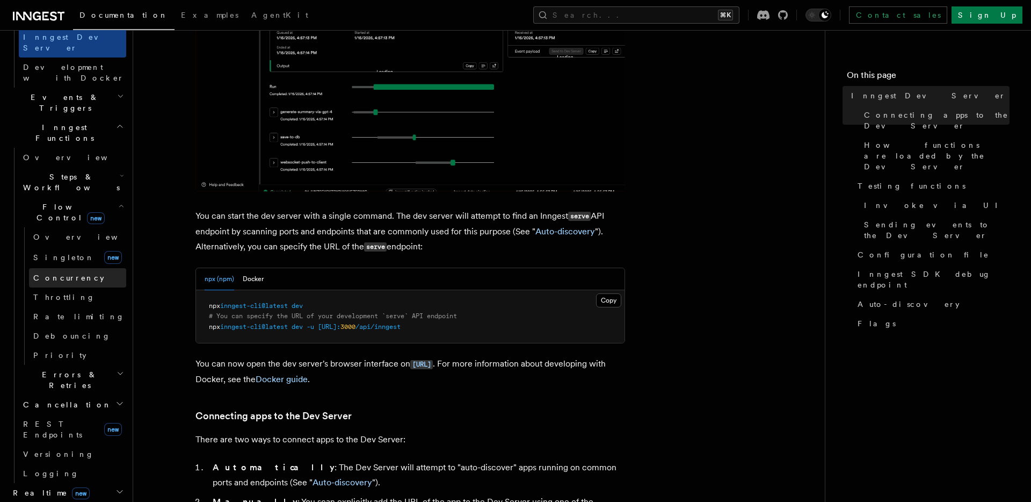
click at [60, 273] on span "Concurrency" at bounding box center [68, 277] width 71 height 9
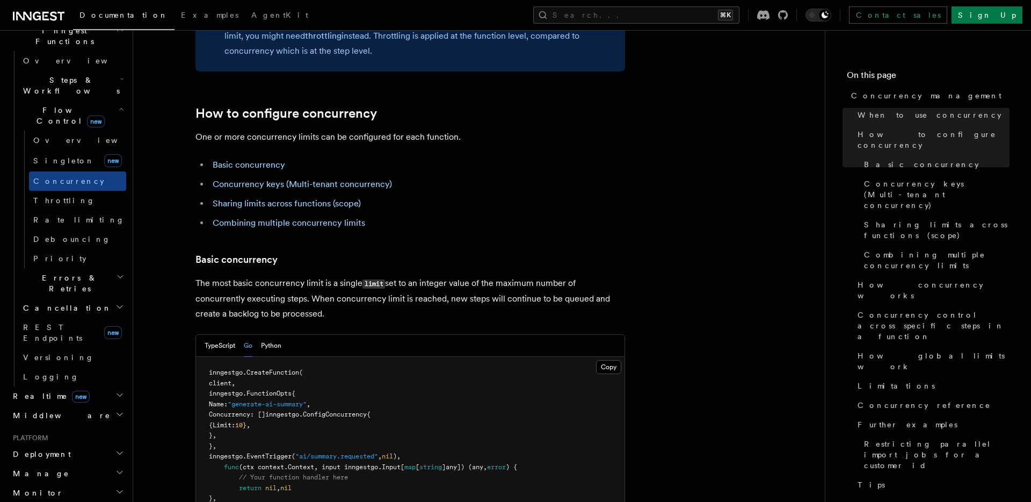
scroll to position [576, 0]
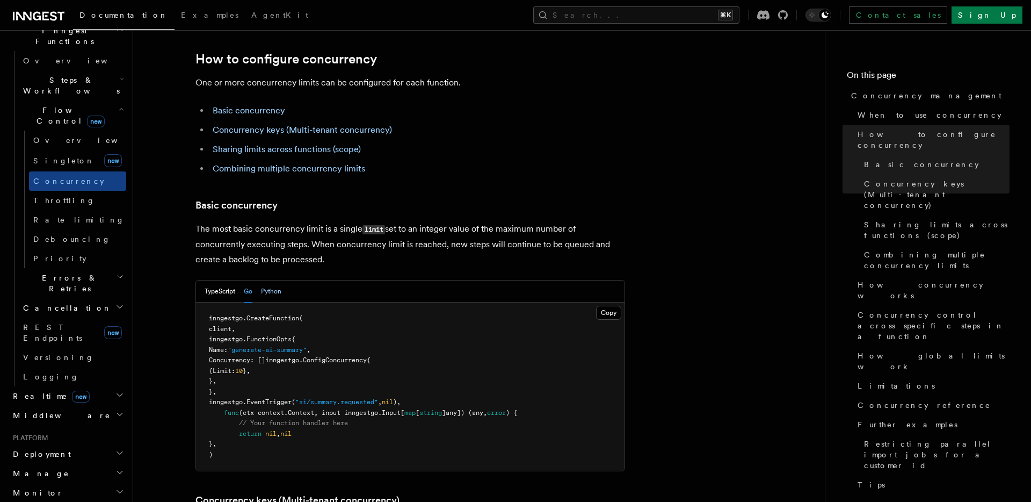
click at [271, 280] on button "Python" at bounding box center [271, 291] width 20 height 22
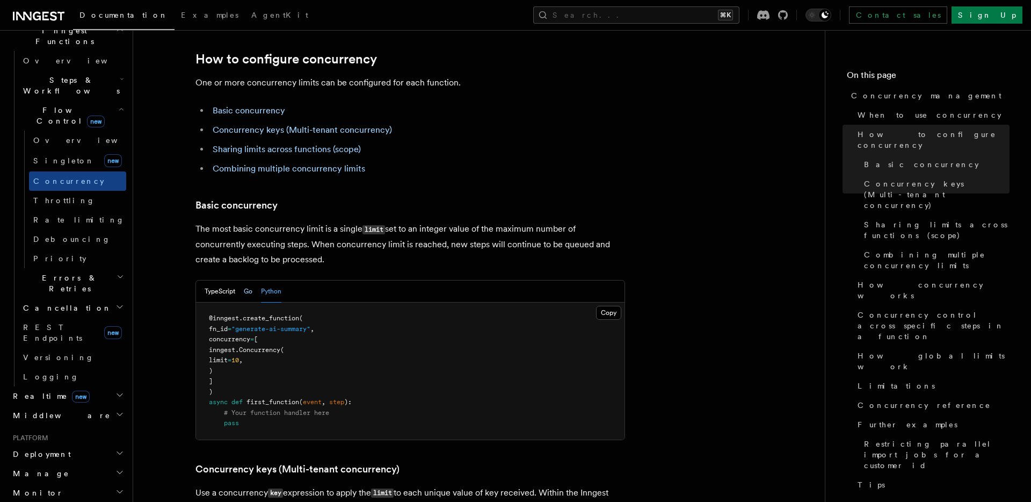
click at [250, 280] on button "Go" at bounding box center [248, 291] width 9 height 22
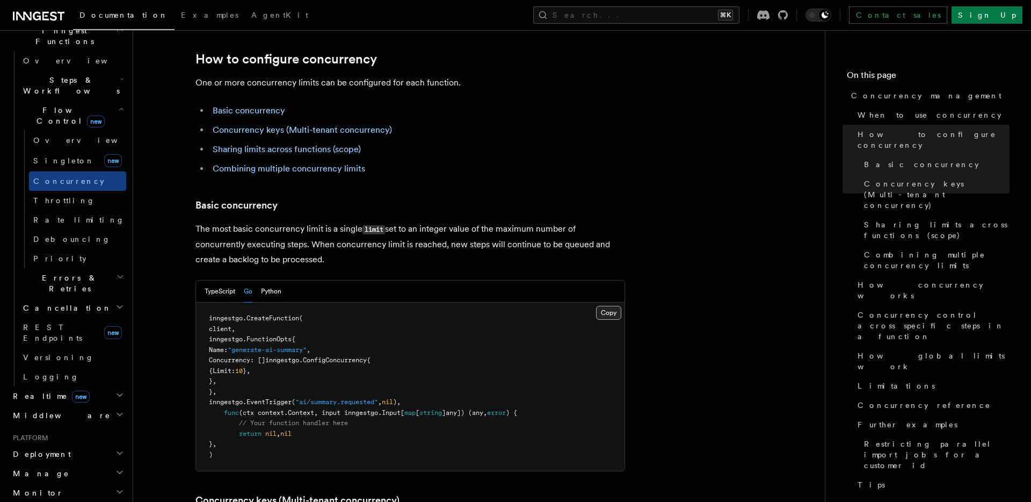
click at [606, 306] on button "Copy Copied" at bounding box center [608, 313] width 25 height 14
click at [371, 356] on span "Concurrency: []inngestgo.ConfigConcurrency{" at bounding box center [290, 360] width 162 height 8
copy span "ConfigConcurrency"
click at [371, 356] on span "Concurrency: []inngestgo.ConfigConcurrency{" at bounding box center [290, 360] width 162 height 8
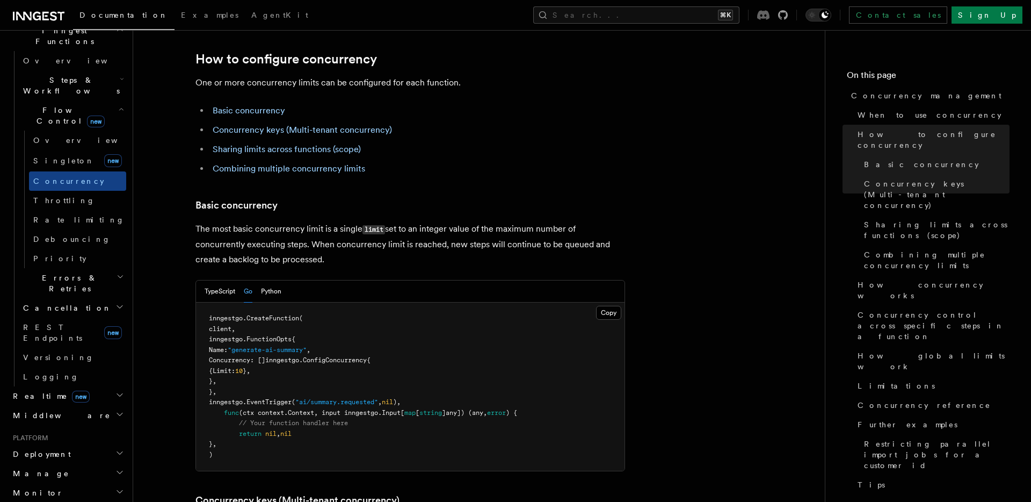
click at [770, 17] on icon at bounding box center [763, 15] width 12 height 10
click at [608, 306] on button "Copy Copied" at bounding box center [608, 313] width 25 height 14
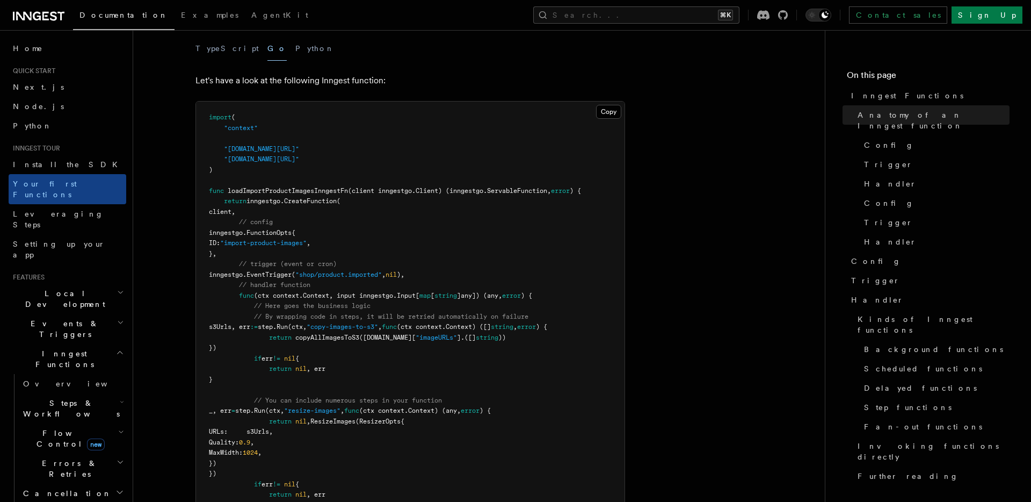
scroll to position [223, 0]
click at [181, 17] on span "Examples" at bounding box center [209, 15] width 57 height 9
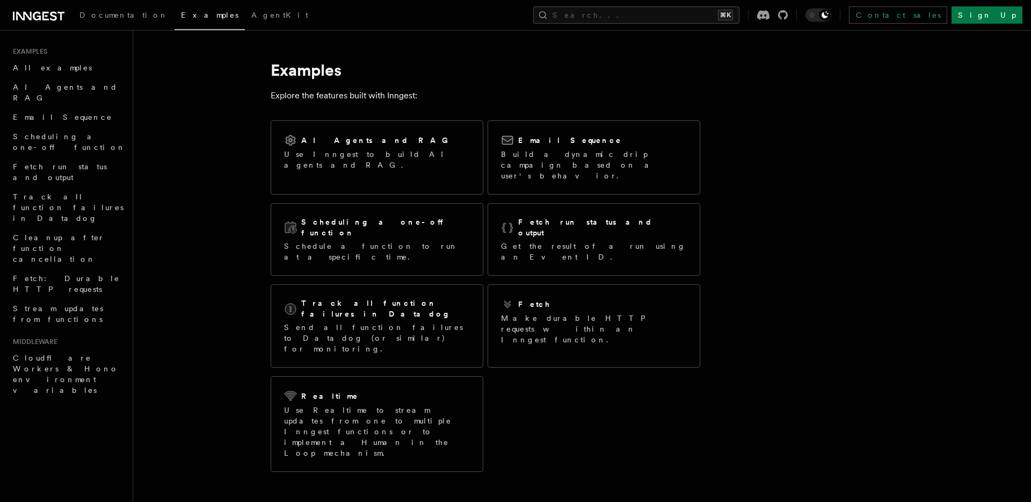
click at [225, 133] on article "Examples Explore the features built with Inngest: AI Agents and RAG Use Inngest…" at bounding box center [554, 427] width 808 height 760
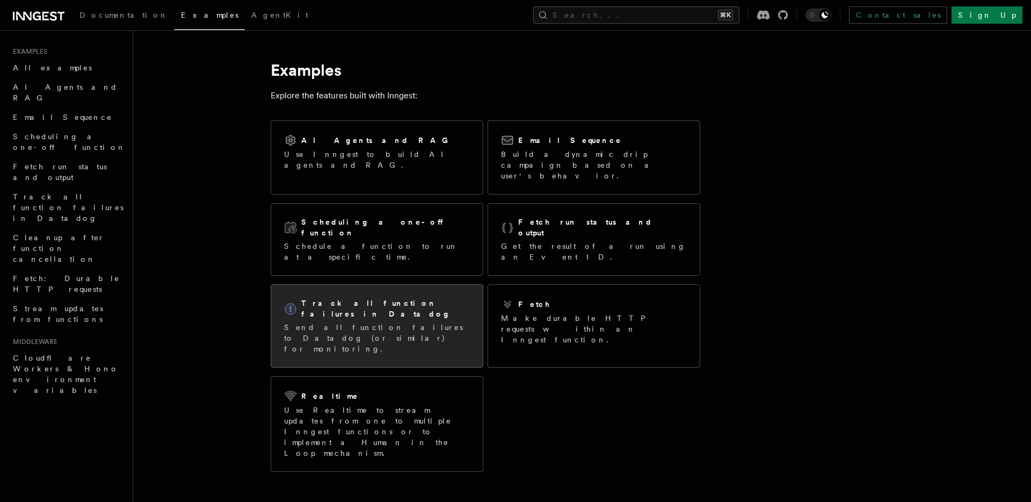
click at [369, 298] on div "Track all function failures in Datadog Send all function failures to Datadog (o…" at bounding box center [377, 326] width 186 height 56
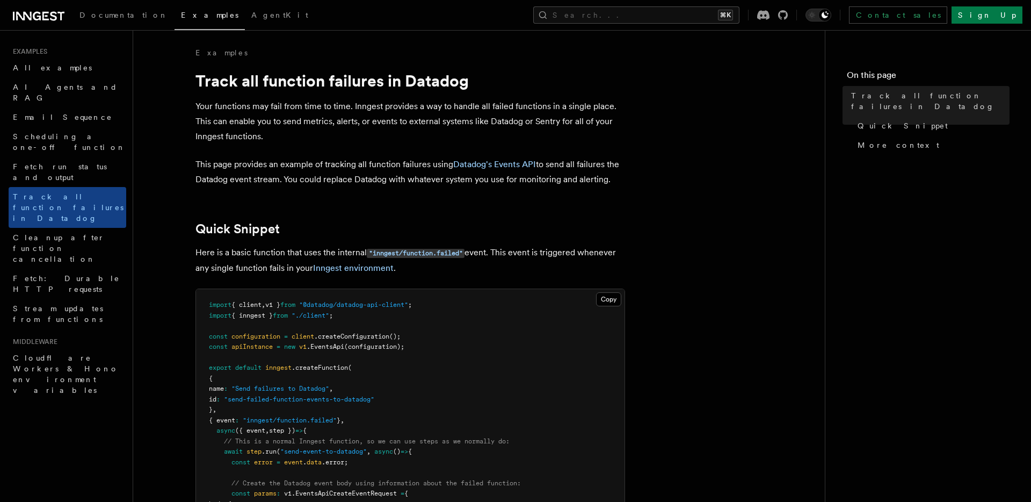
click at [326, 171] on p "This page provides an example of tracking all function failures using Datadog's…" at bounding box center [411, 172] width 430 height 30
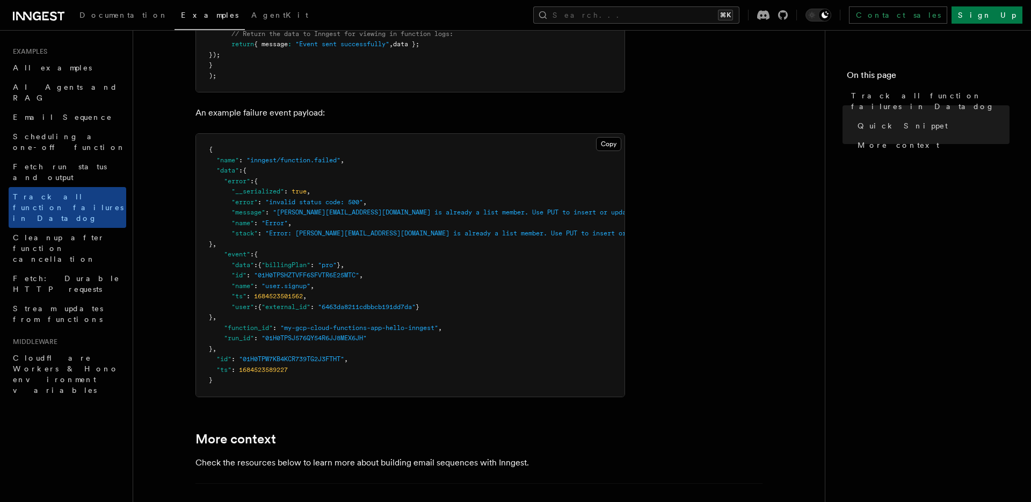
scroll to position [549, 0]
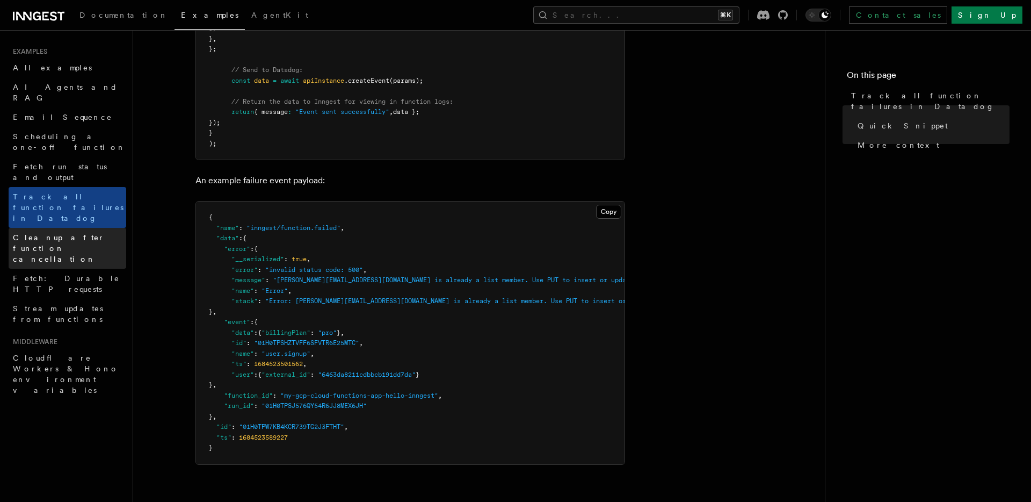
click at [60, 233] on span "Cleanup after function cancellation" at bounding box center [59, 248] width 92 height 30
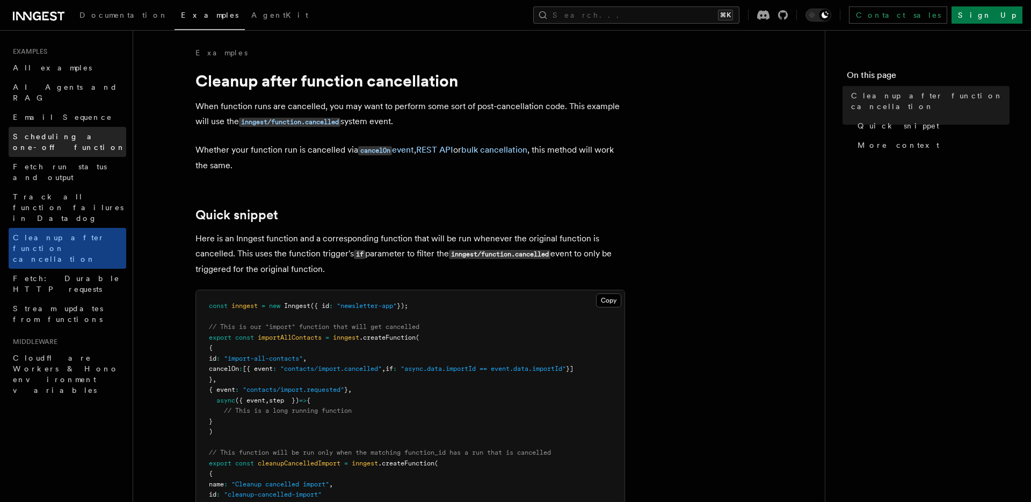
click at [61, 132] on span "Scheduling a one-off function" at bounding box center [69, 141] width 113 height 19
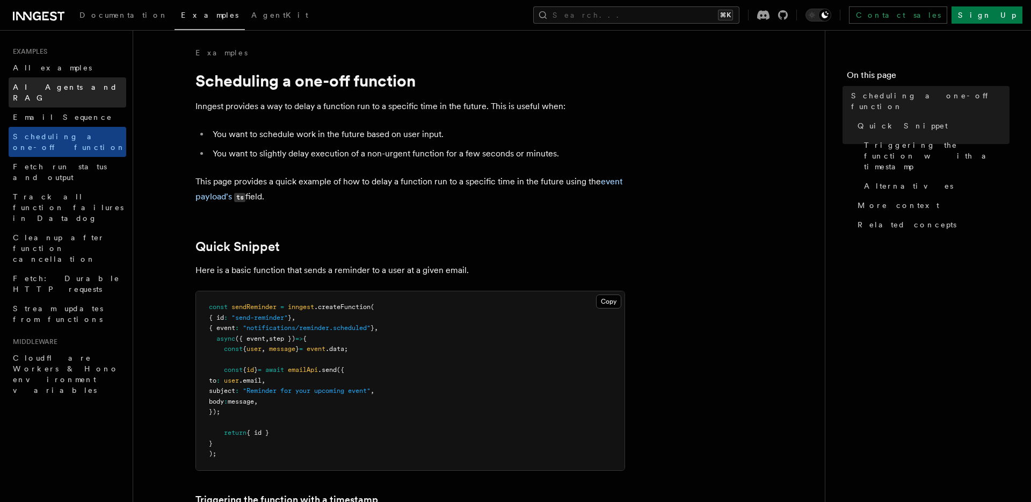
click at [50, 79] on link "AI Agents and RAG" at bounding box center [68, 92] width 118 height 30
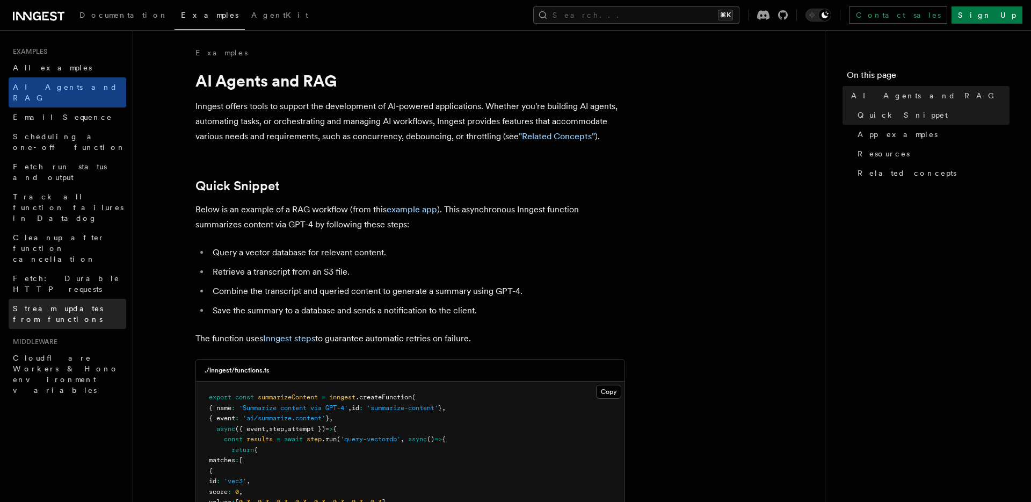
click at [49, 299] on link "Stream updates from functions" at bounding box center [68, 314] width 118 height 30
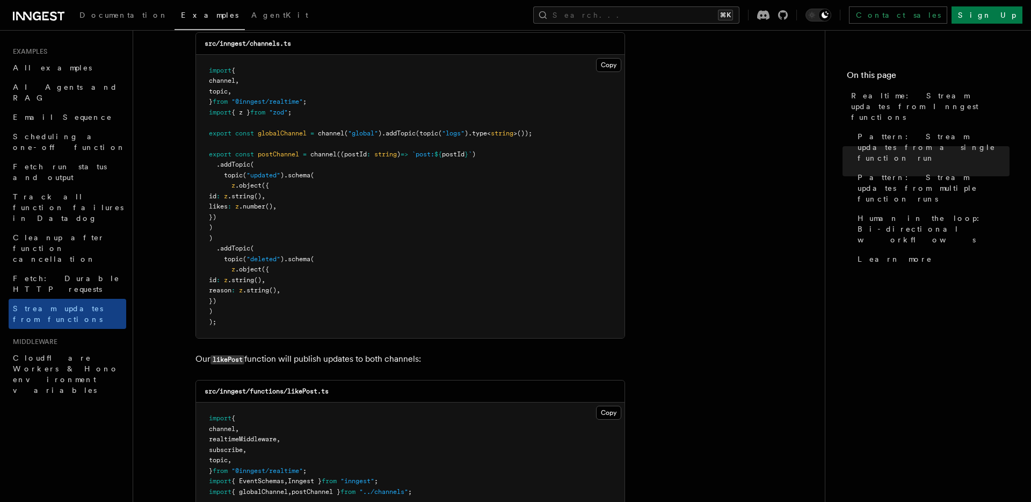
scroll to position [1042, 0]
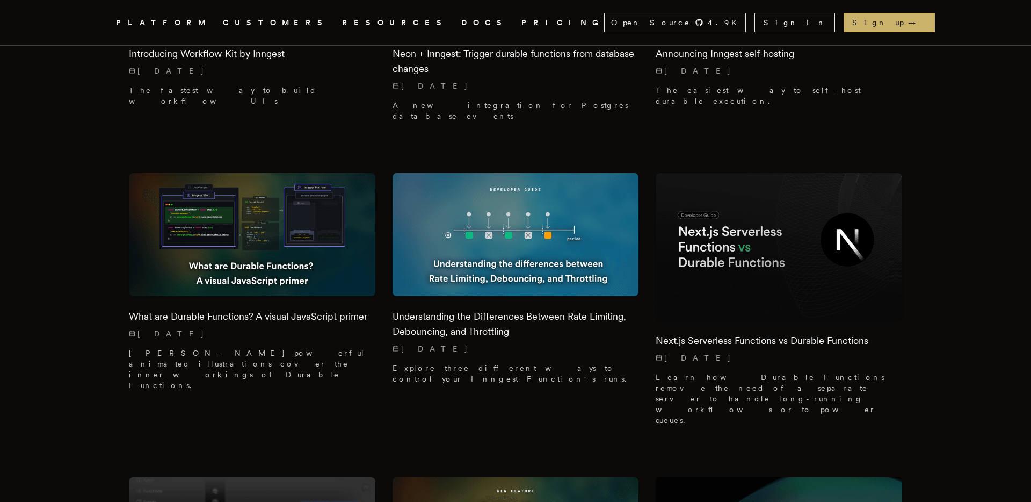
scroll to position [4419, 0]
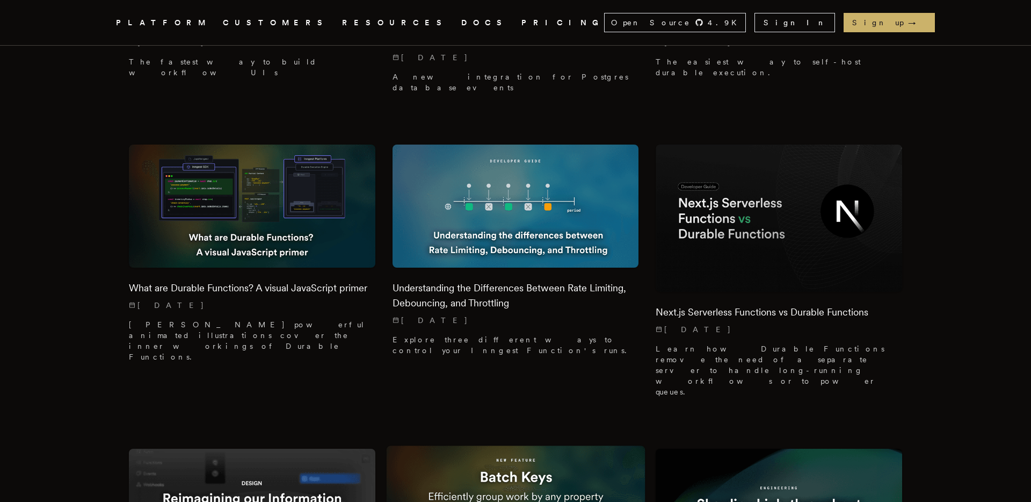
click at [516, 446] on img at bounding box center [515, 510] width 259 height 129
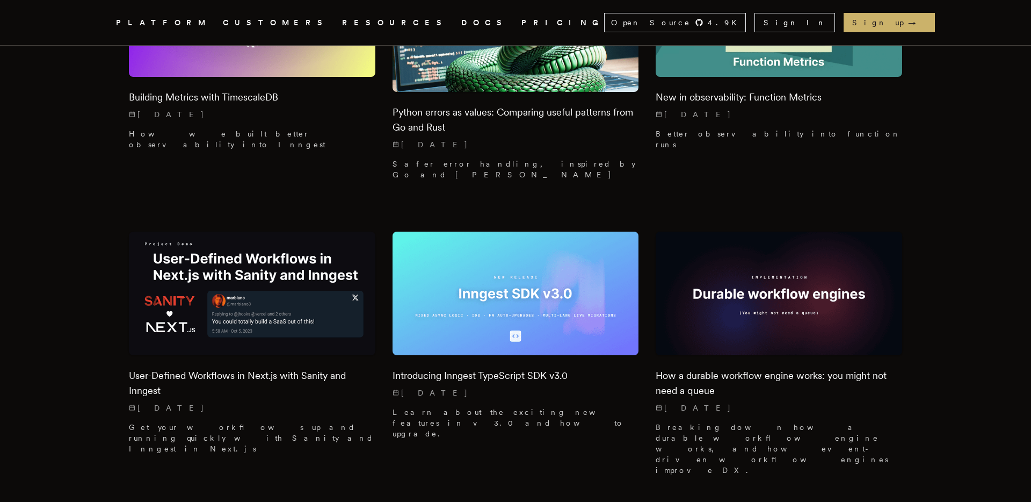
scroll to position [7501, 0]
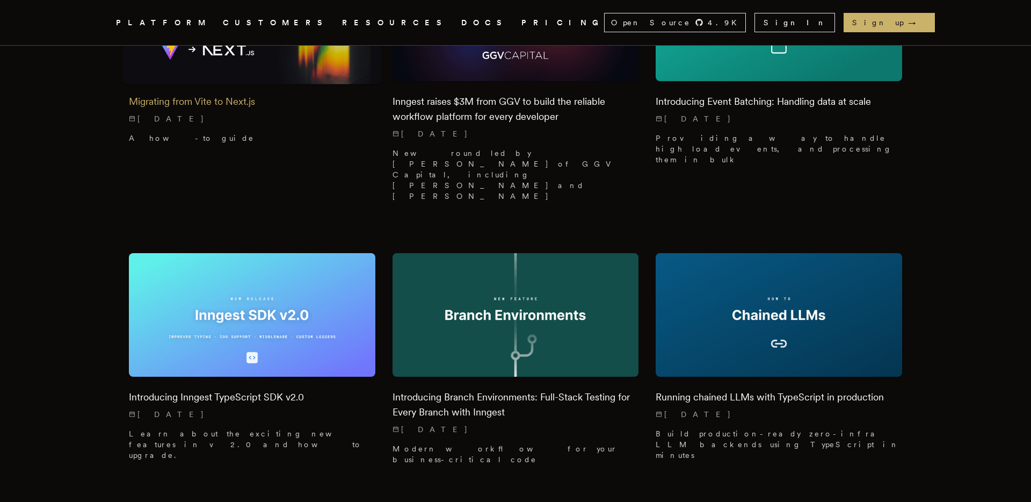
scroll to position [8354, 0]
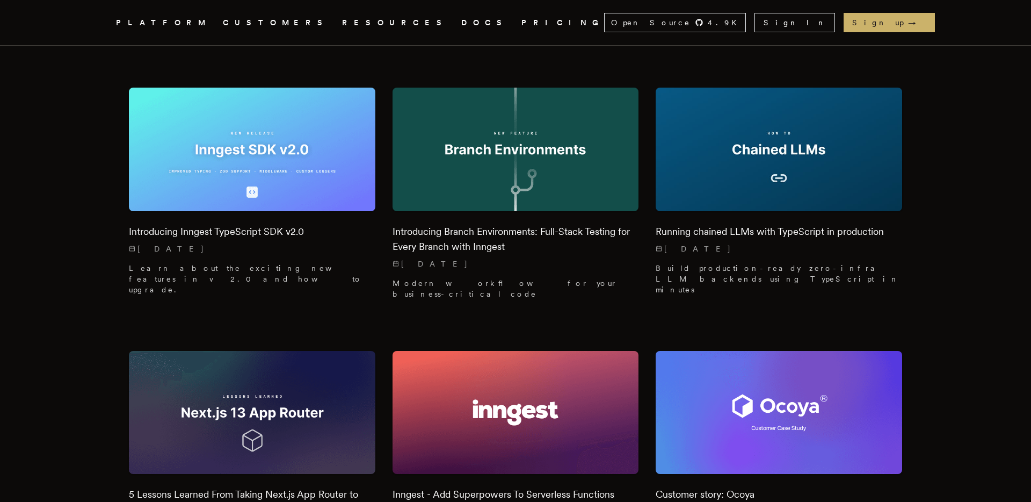
scroll to position [8518, 0]
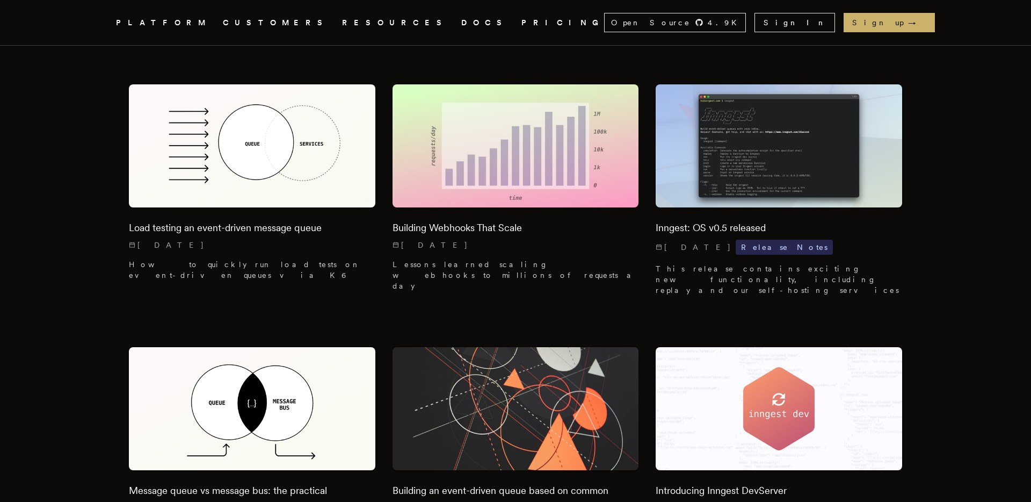
scroll to position [10430, 0]
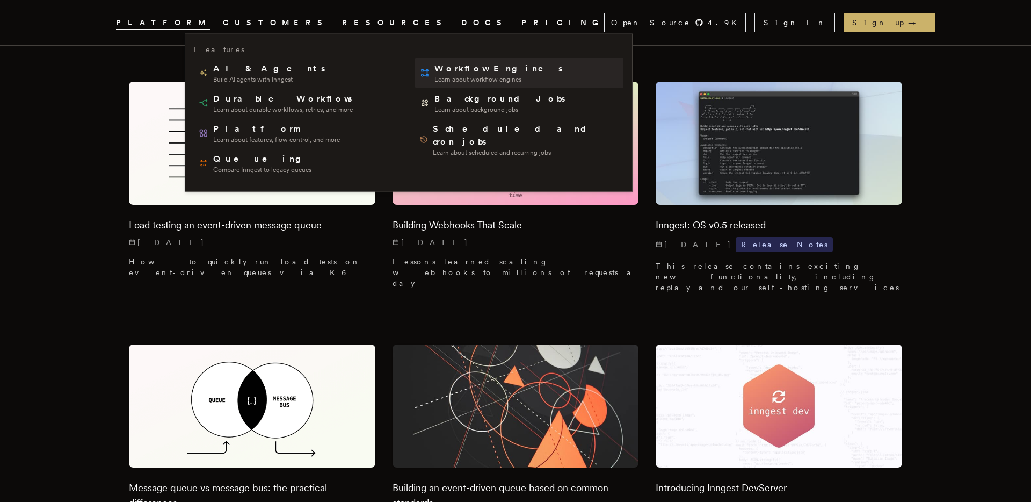
click at [435, 75] on span "Learn about workflow engines" at bounding box center [500, 79] width 130 height 9
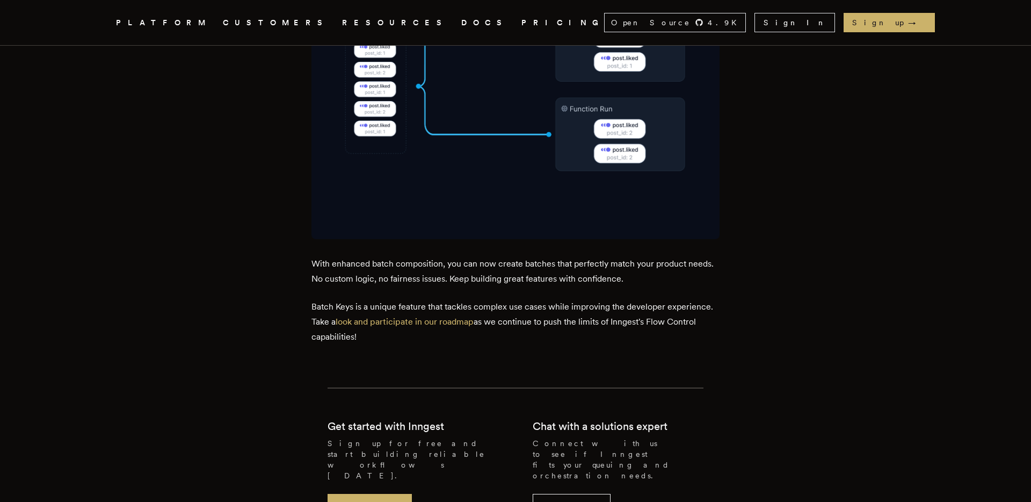
scroll to position [2203, 0]
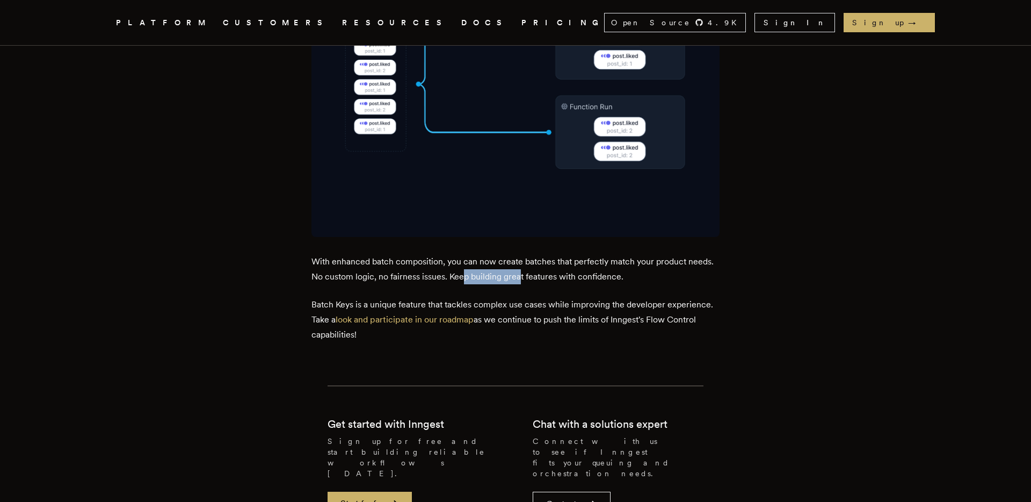
drag, startPoint x: 467, startPoint y: 230, endPoint x: 524, endPoint y: 230, distance: 56.4
click at [524, 254] on p "With enhanced batch composition, you can now create batches that perfectly matc…" at bounding box center [516, 269] width 408 height 30
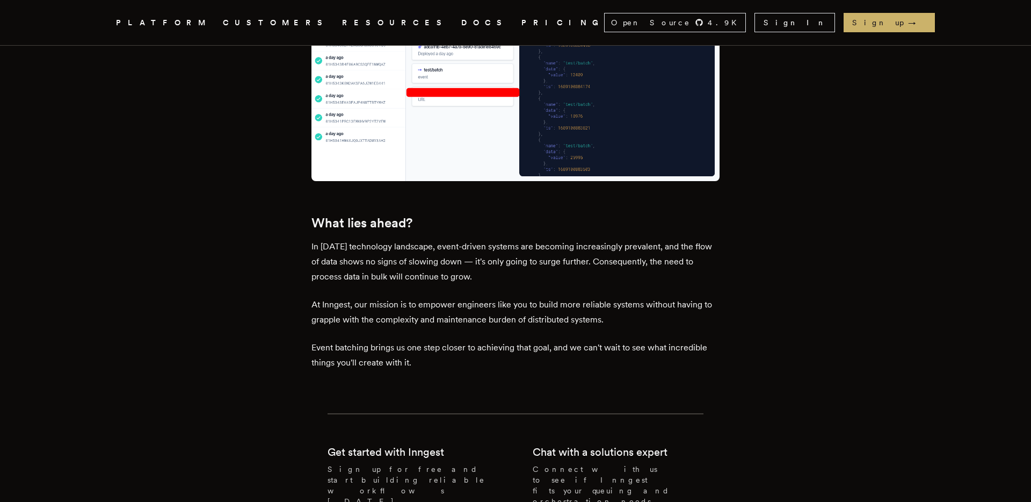
scroll to position [1141, 0]
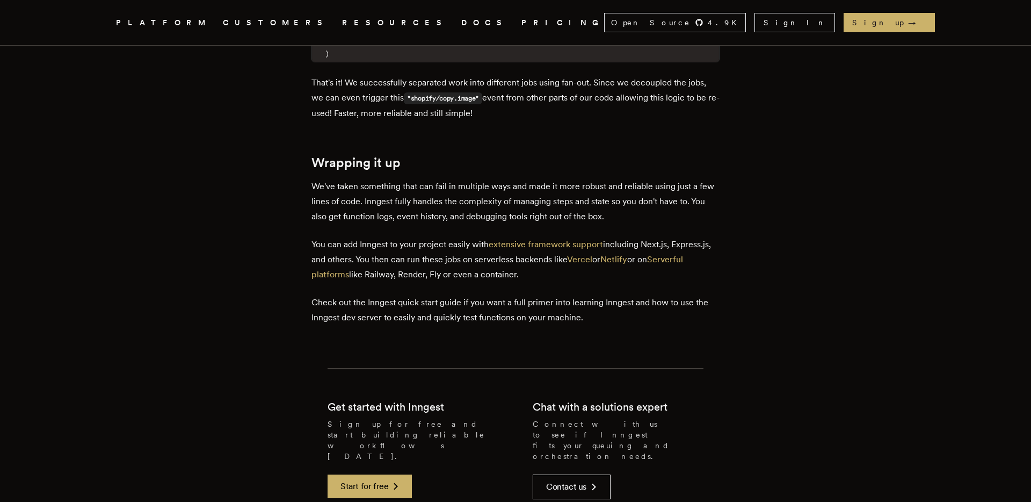
scroll to position [3844, 0]
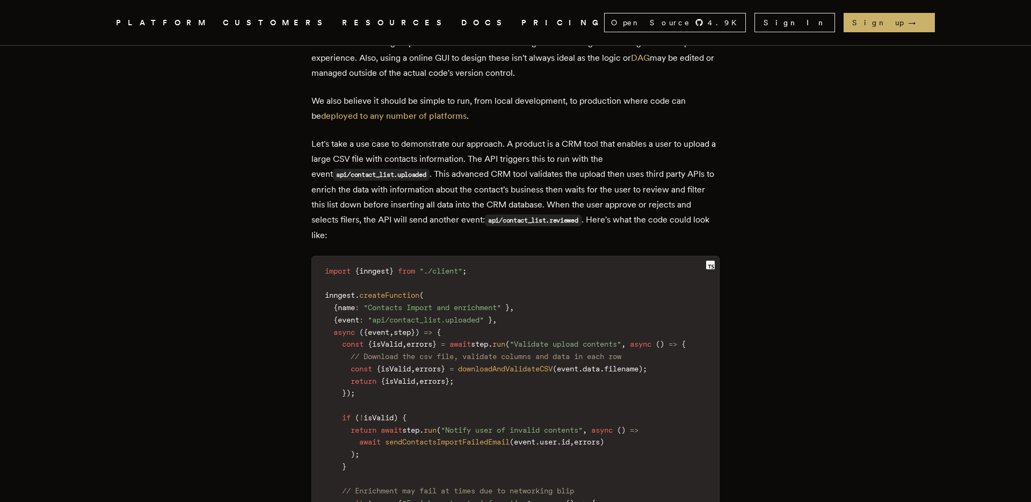
scroll to position [1147, 0]
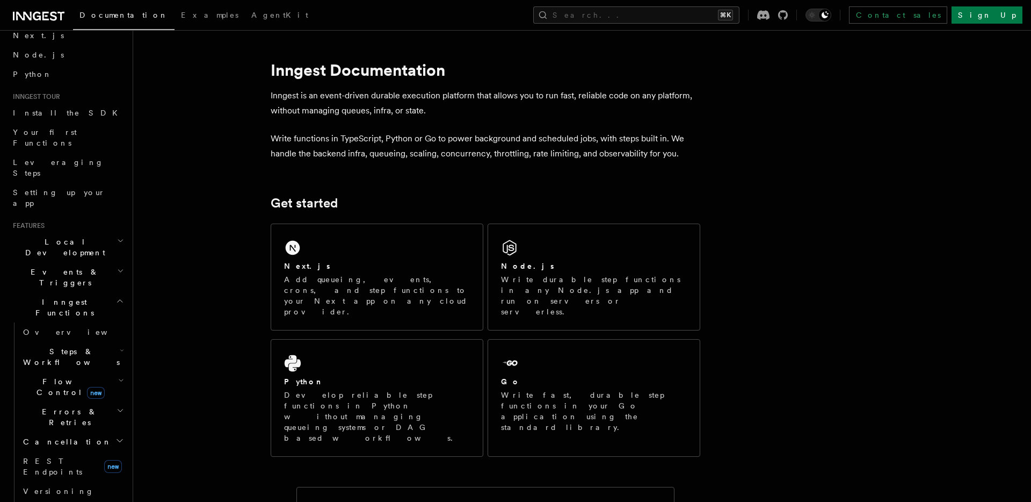
scroll to position [89, 0]
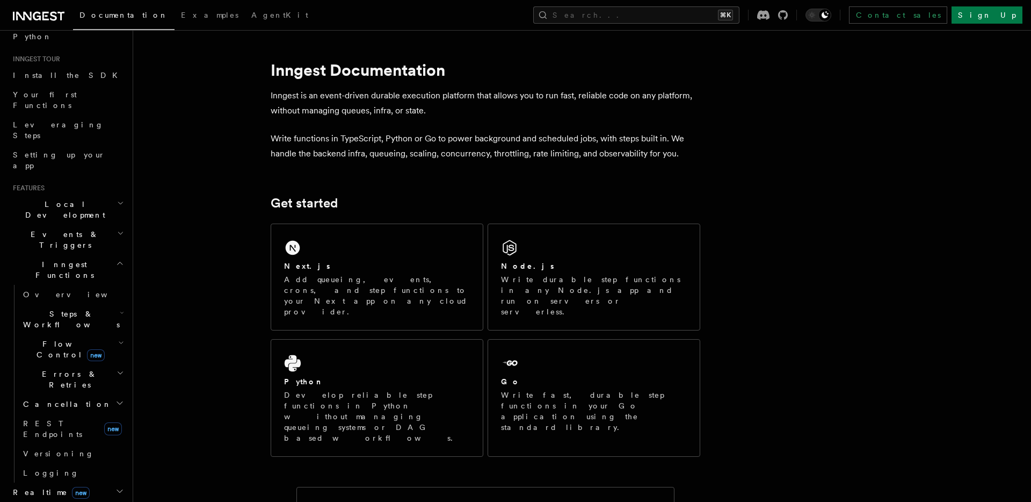
click at [54, 338] on span "Flow Control new" at bounding box center [68, 348] width 99 height 21
click at [52, 308] on span "Steps & Workflows" at bounding box center [69, 318] width 101 height 21
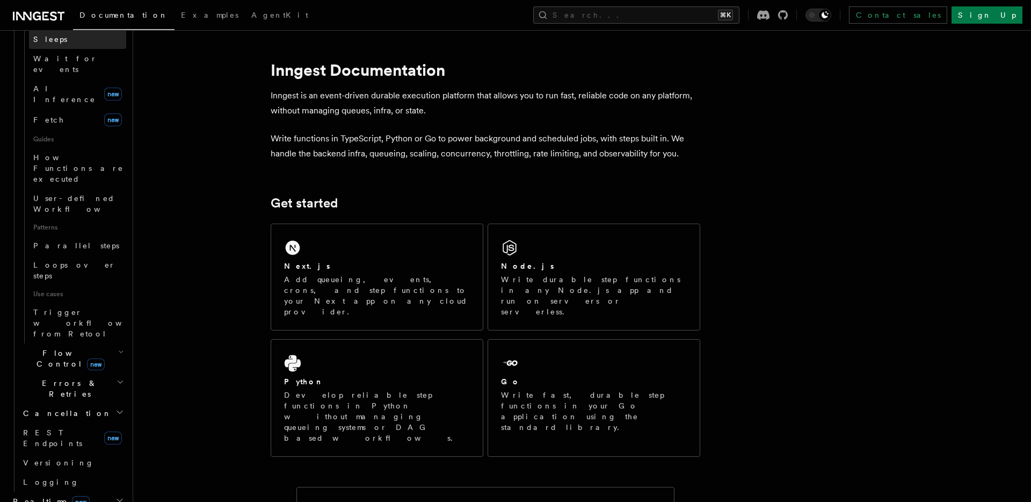
scroll to position [465, 0]
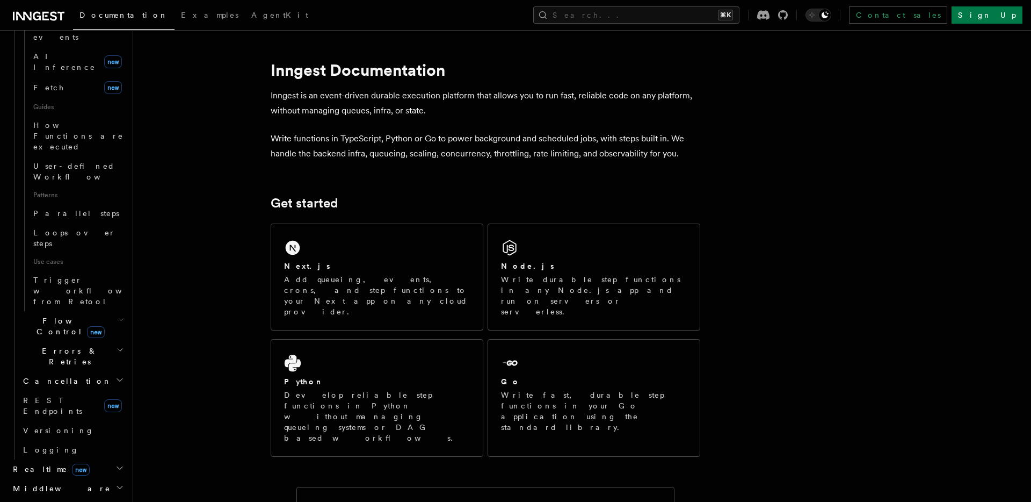
click at [57, 345] on span "Errors & Retries" at bounding box center [68, 355] width 98 height 21
click at [54, 315] on span "Flow Control new" at bounding box center [68, 325] width 99 height 21
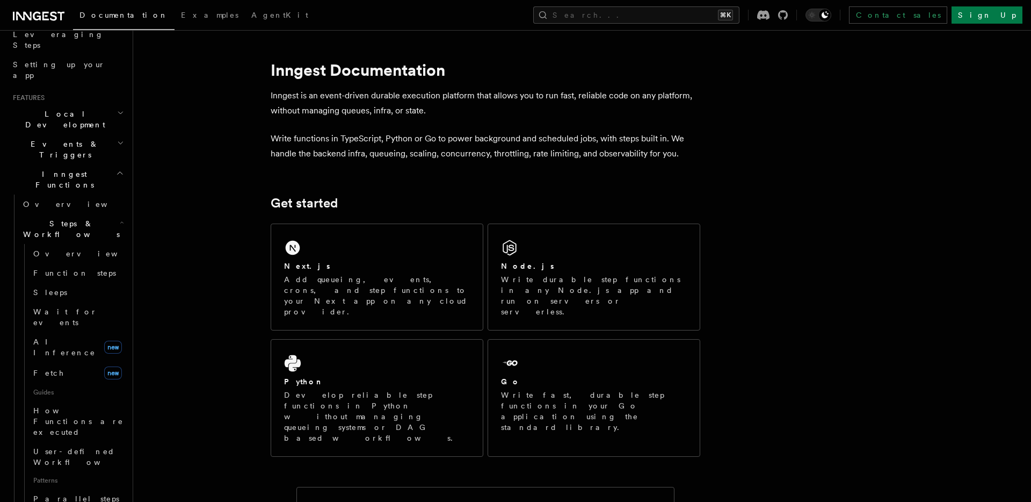
scroll to position [176, 0]
click at [52, 252] on span "Overview" at bounding box center [88, 256] width 111 height 9
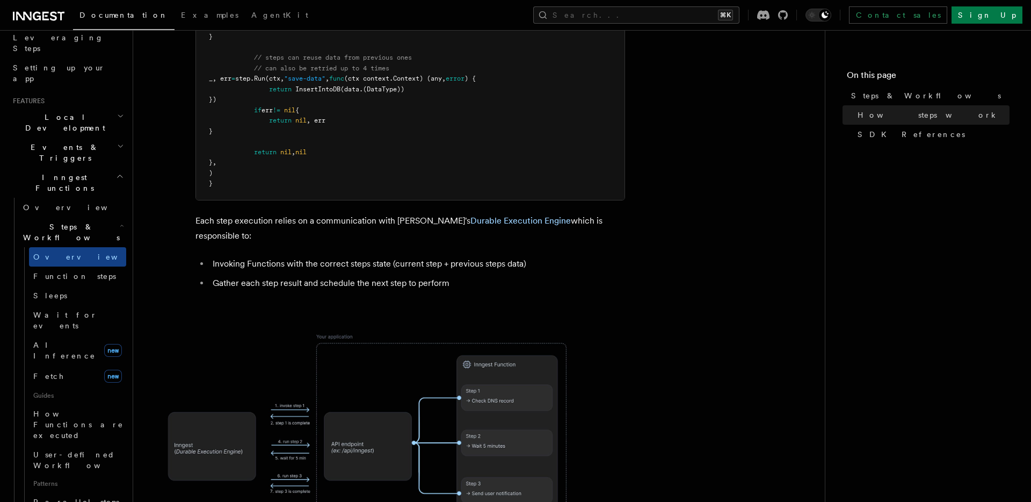
scroll to position [791, 0]
click at [89, 266] on link "Function steps" at bounding box center [77, 275] width 97 height 19
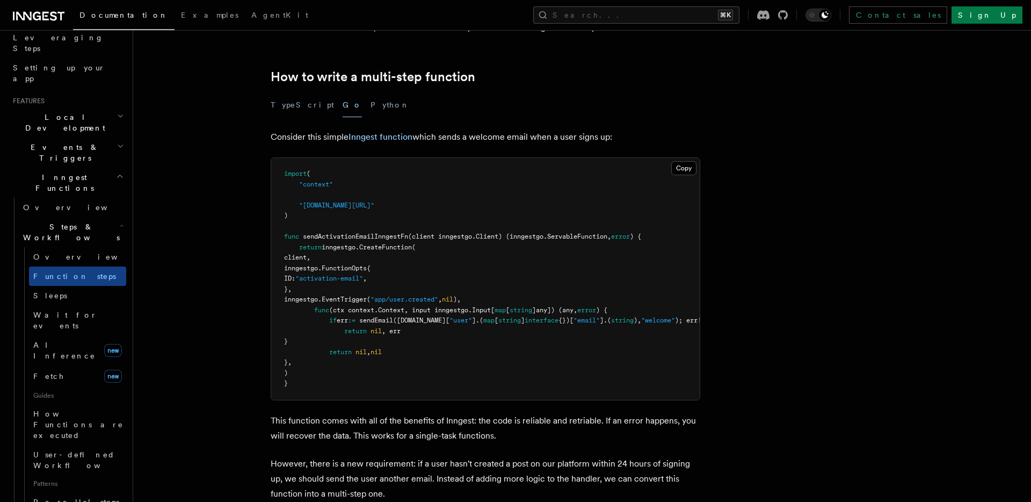
scroll to position [322, 0]
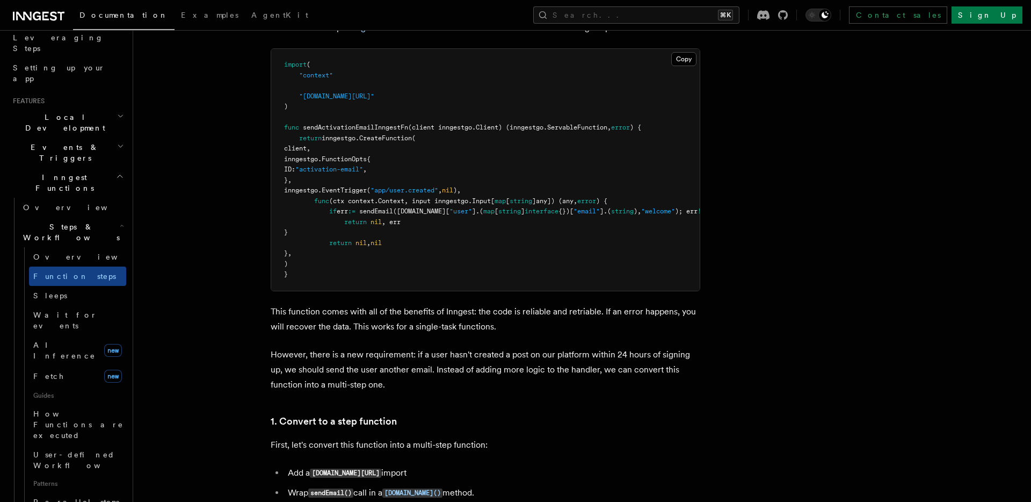
scroll to position [430, 0]
click at [47, 291] on span "Sleeps" at bounding box center [50, 295] width 34 height 9
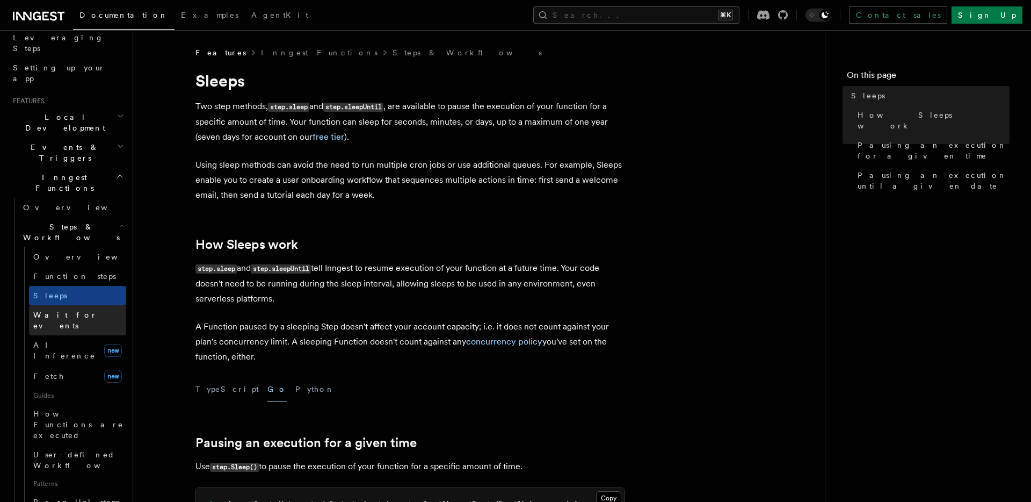
click at [96, 305] on link "Wait for events" at bounding box center [77, 320] width 97 height 30
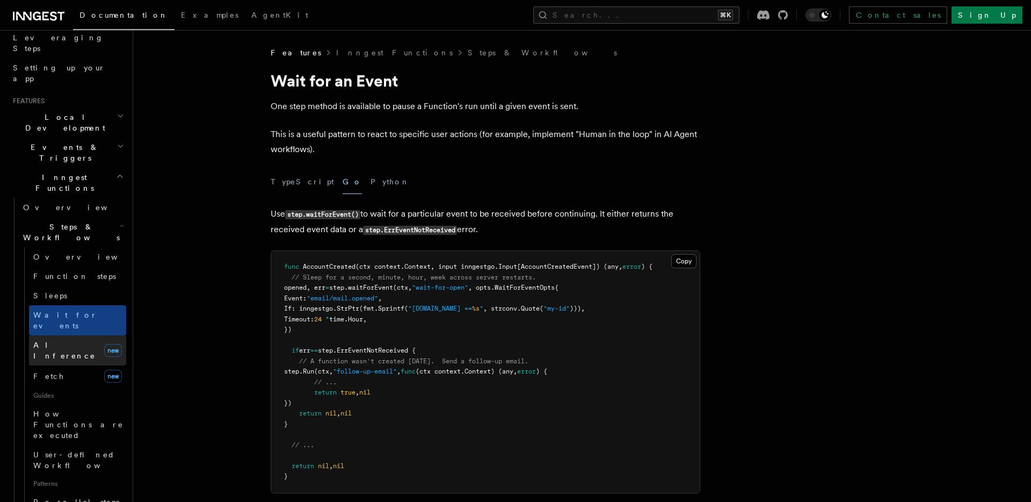
click at [85, 335] on link "AI Inference new" at bounding box center [77, 350] width 97 height 30
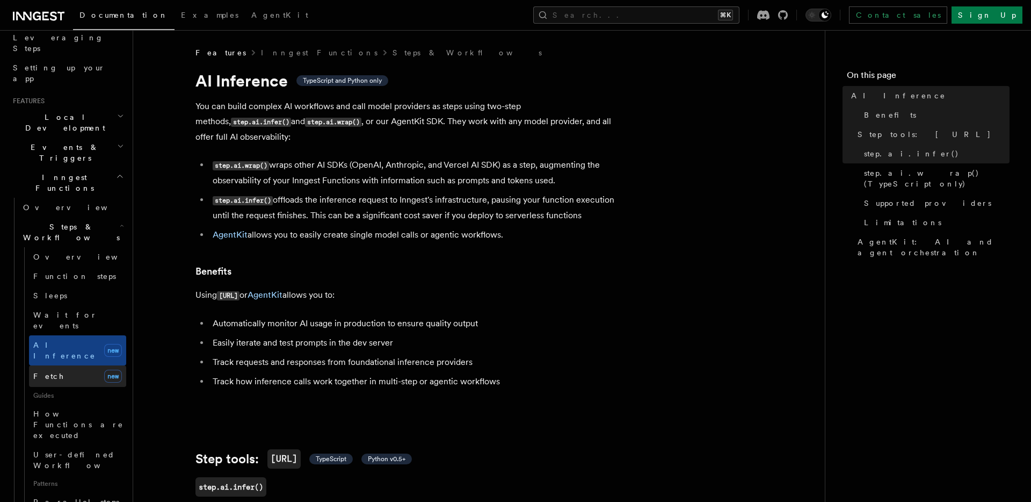
click at [72, 365] on link "Fetch new" at bounding box center [77, 375] width 97 height 21
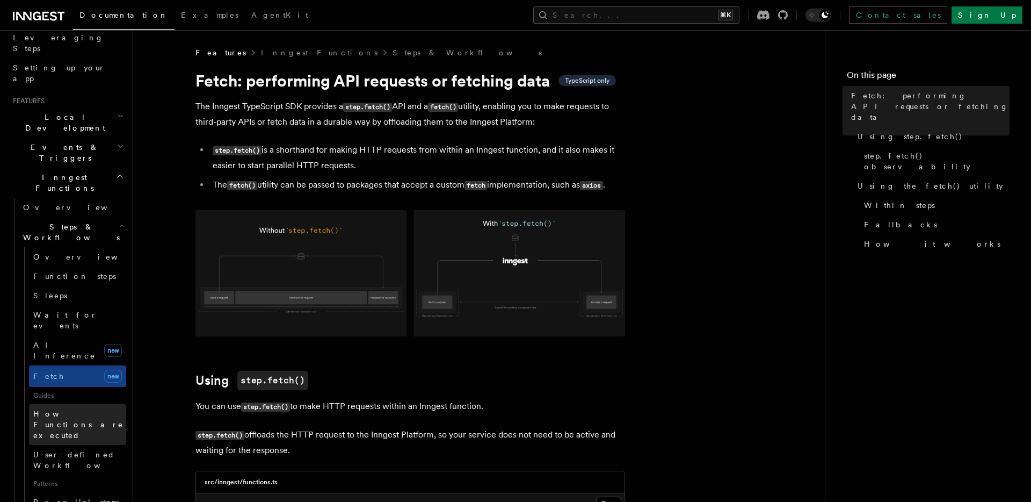
click at [65, 408] on span "How Functions are executed" at bounding box center [79, 424] width 93 height 32
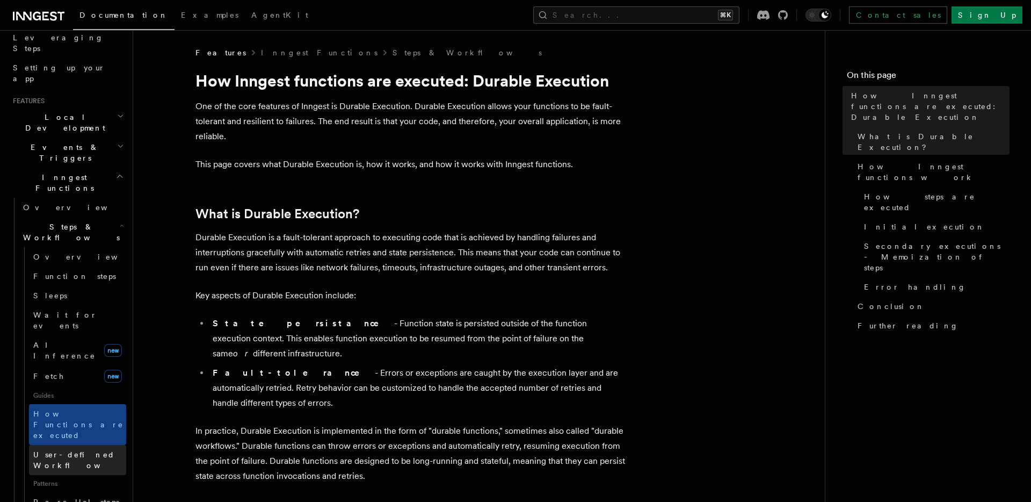
click at [71, 450] on span "User-defined Workflows" at bounding box center [81, 459] width 97 height 19
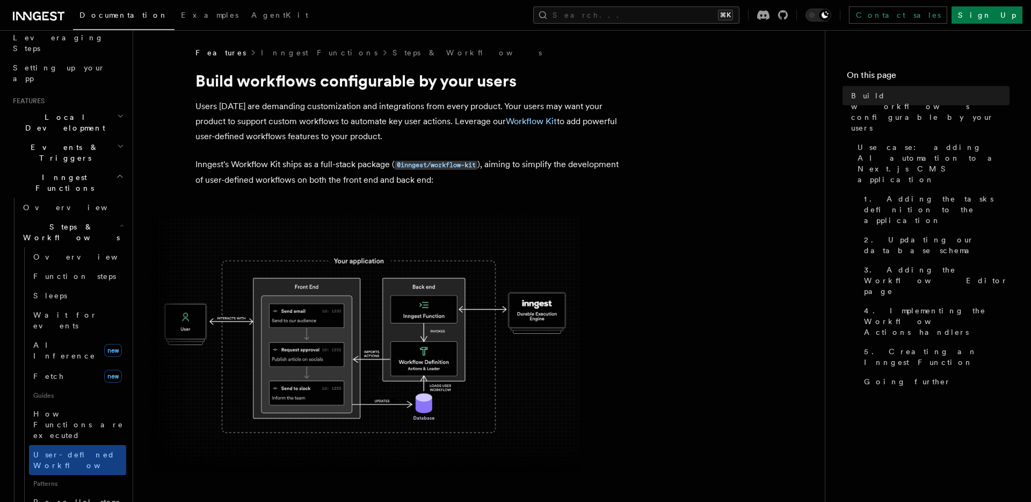
click at [264, 226] on img at bounding box center [365, 343] width 430 height 257
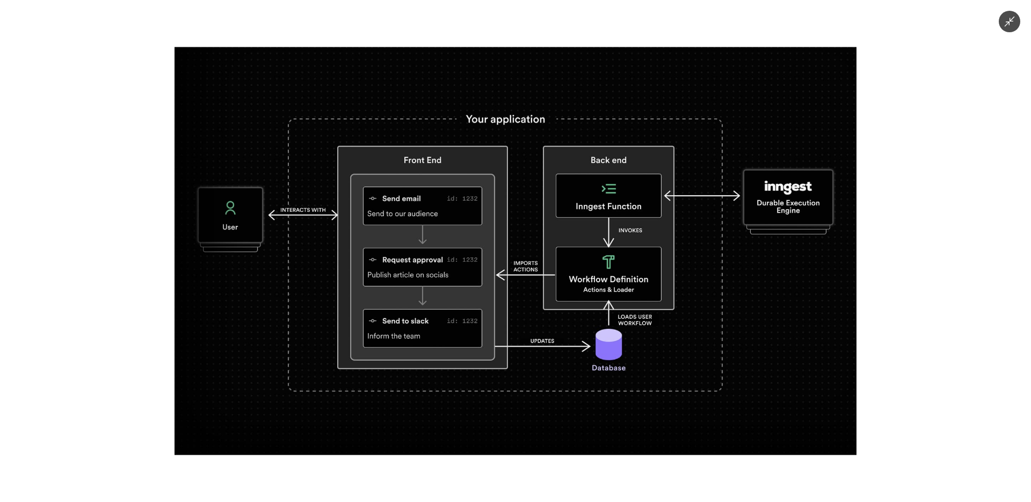
click at [264, 226] on img at bounding box center [516, 251] width 682 height 408
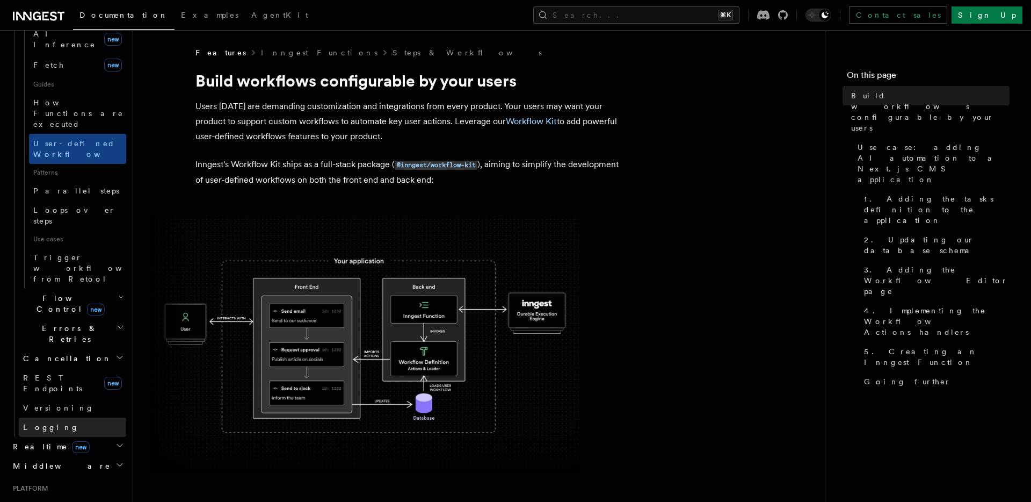
scroll to position [515, 0]
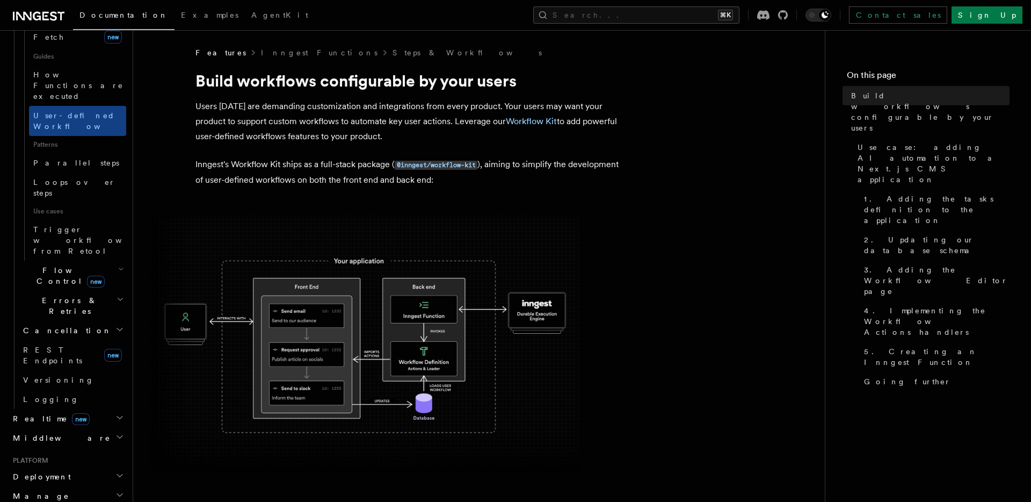
click at [76, 428] on h2 "Middleware" at bounding box center [68, 437] width 118 height 19
click at [78, 409] on h2 "Realtime new" at bounding box center [68, 418] width 118 height 19
click at [73, 428] on link "Overview" at bounding box center [72, 437] width 107 height 19
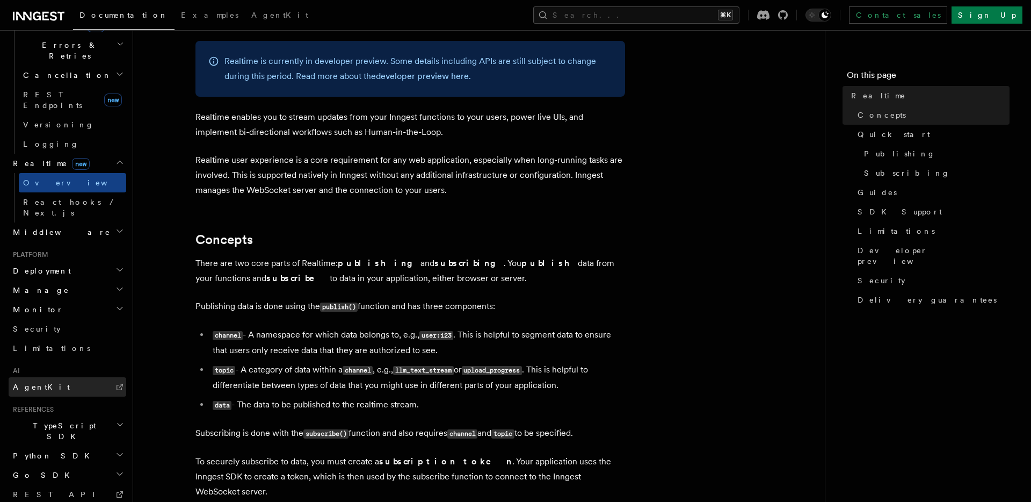
scroll to position [65, 0]
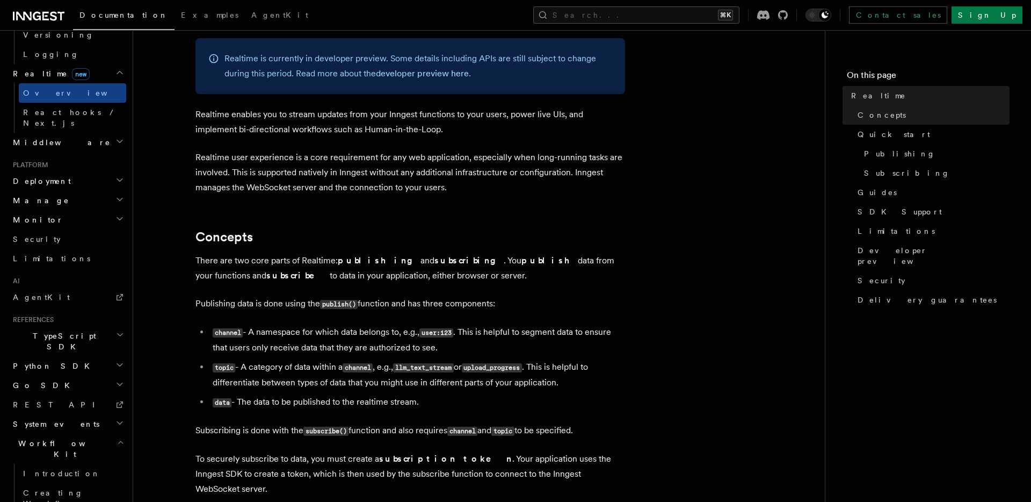
scroll to position [515, 0]
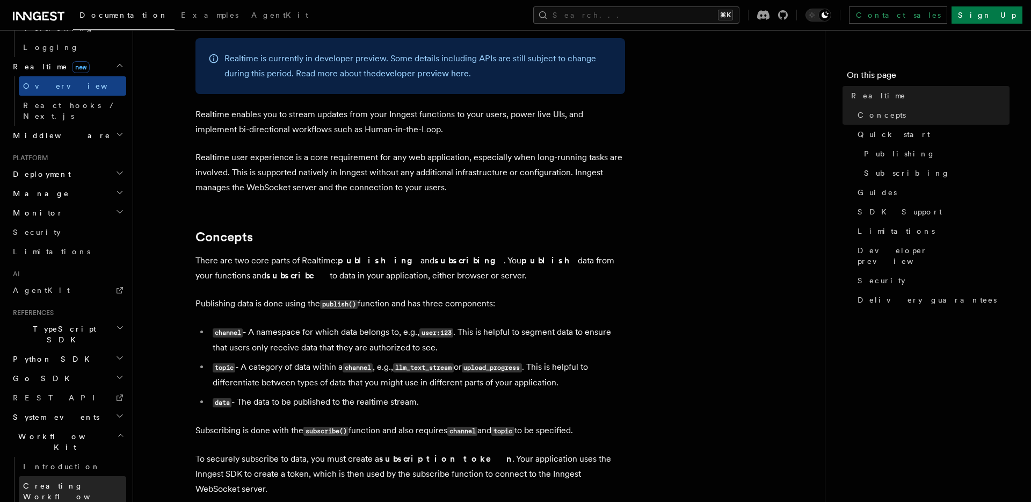
click at [72, 476] on link "Creating Workflow Actions" at bounding box center [72, 496] width 107 height 41
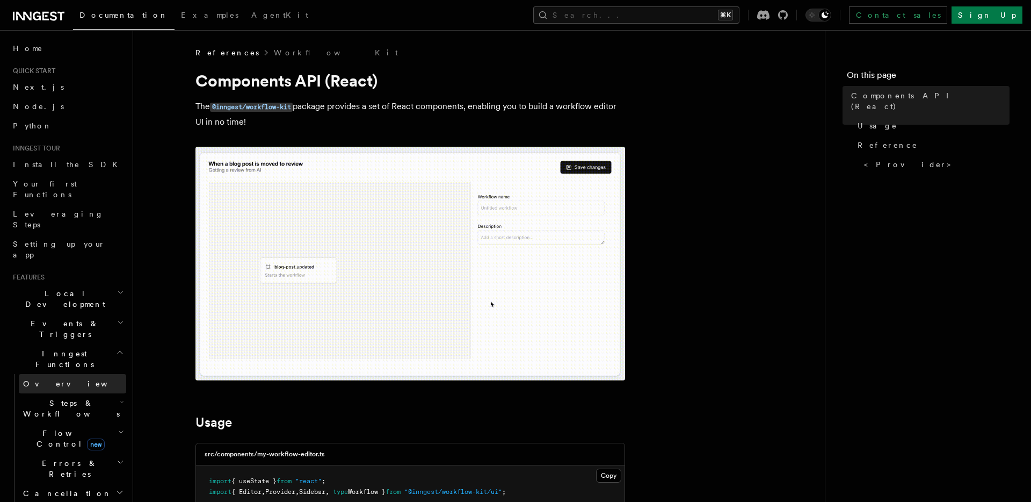
click at [59, 374] on link "Overview" at bounding box center [72, 383] width 107 height 19
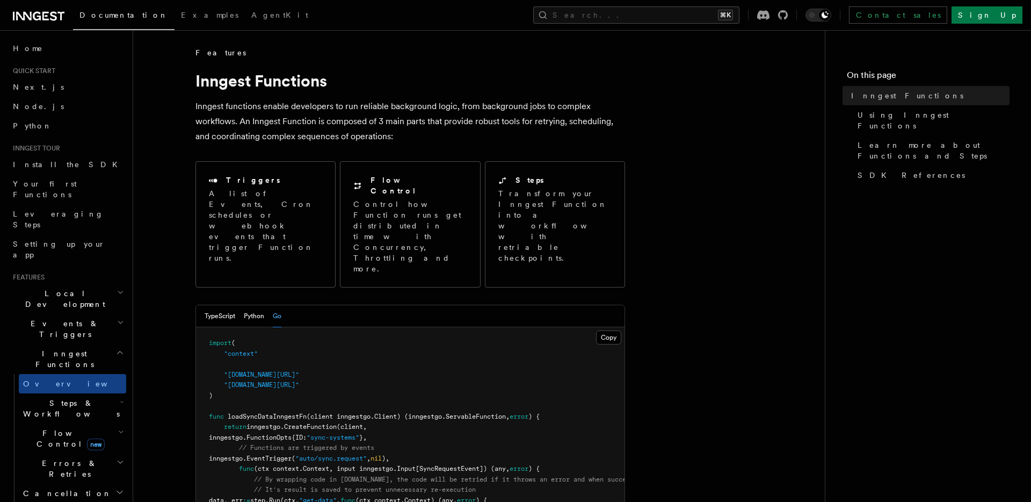
click at [60, 397] on span "Steps & Workflows" at bounding box center [69, 407] width 101 height 21
click at [62, 429] on span "Overview" at bounding box center [88, 433] width 111 height 9
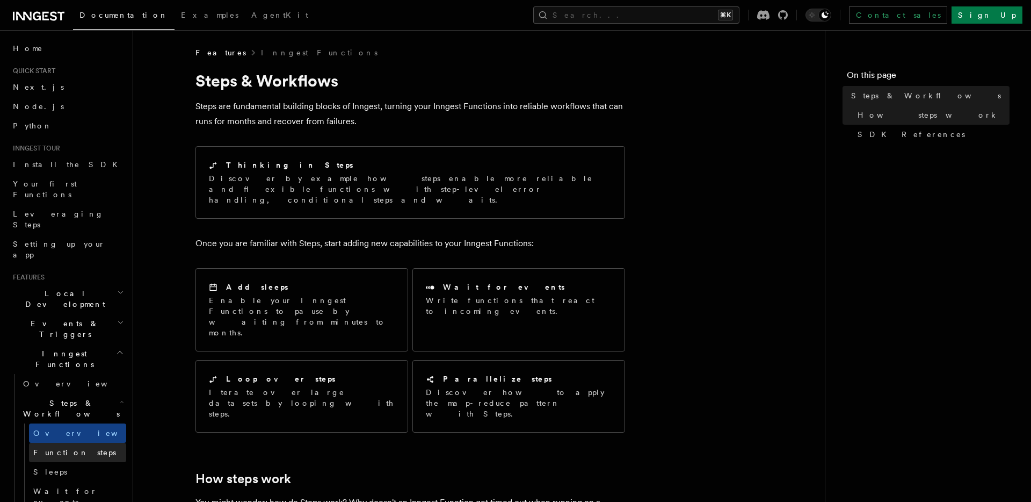
click at [74, 448] on span "Function steps" at bounding box center [74, 452] width 83 height 9
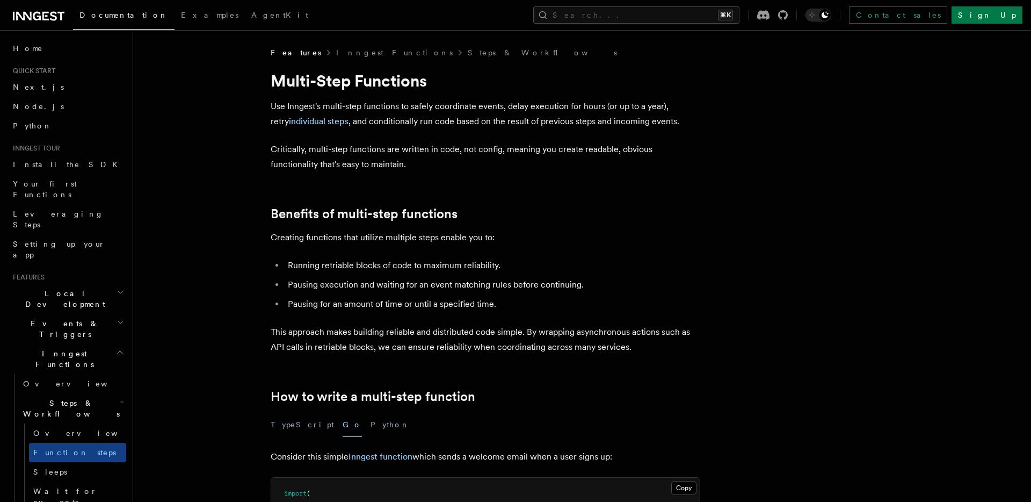
click at [365, 279] on li "Pausing execution and waiting for an event matching rules before continuing." at bounding box center [493, 284] width 416 height 15
click at [75, 423] on link "Overview" at bounding box center [77, 432] width 97 height 19
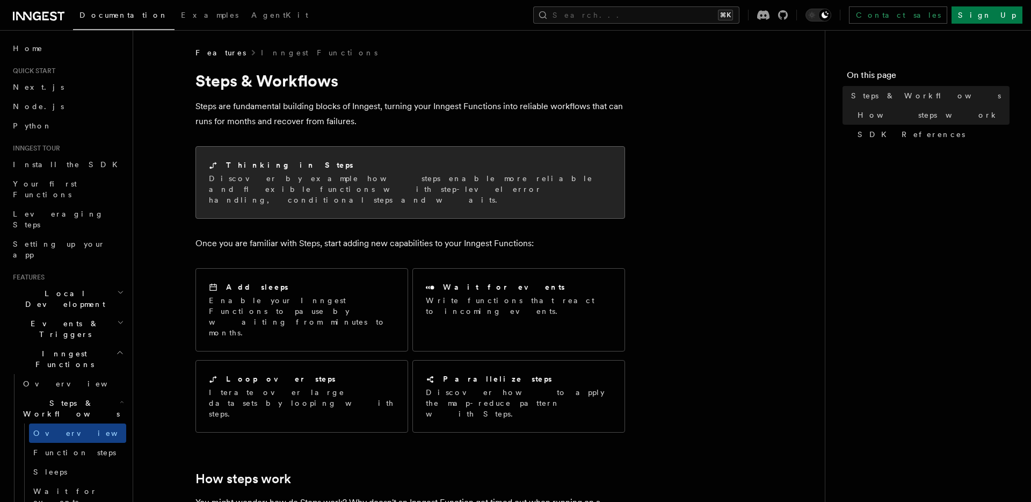
click at [298, 191] on p "Discover by example how steps enable more reliable and flexible functions with …" at bounding box center [410, 189] width 403 height 32
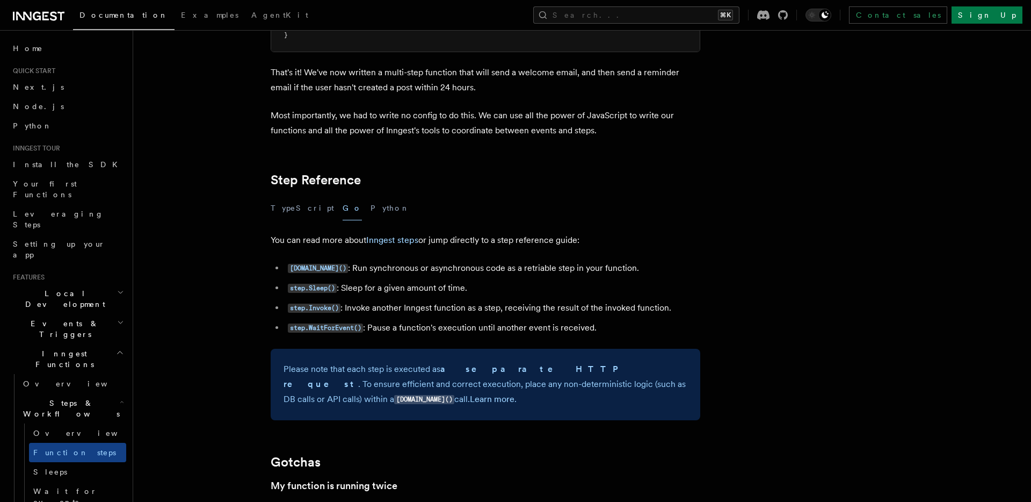
scroll to position [2578, 0]
